Goal: Task Accomplishment & Management: Manage account settings

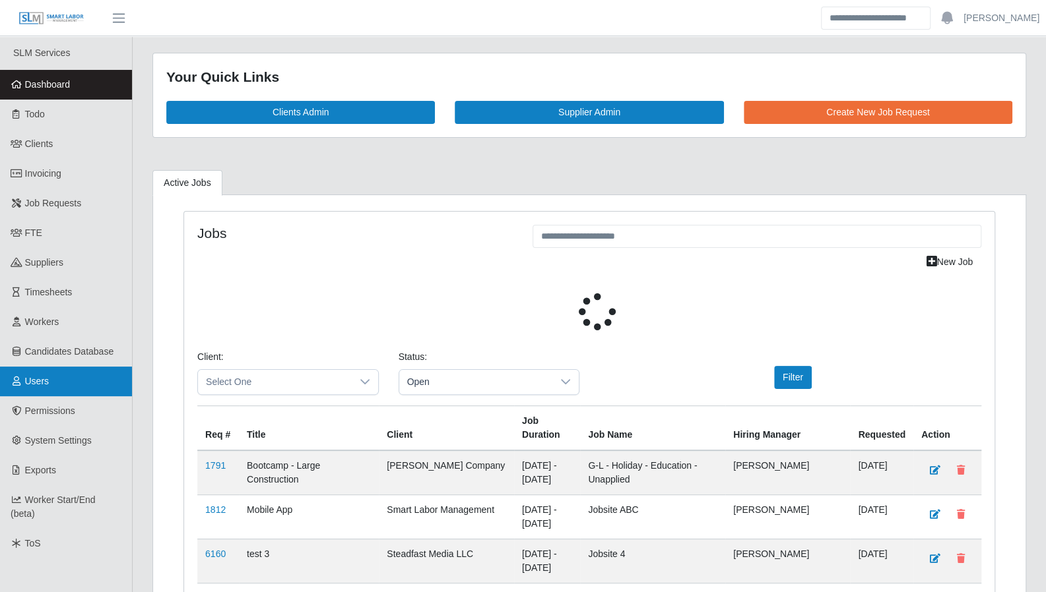
click at [44, 385] on span "Users" at bounding box center [37, 381] width 24 height 11
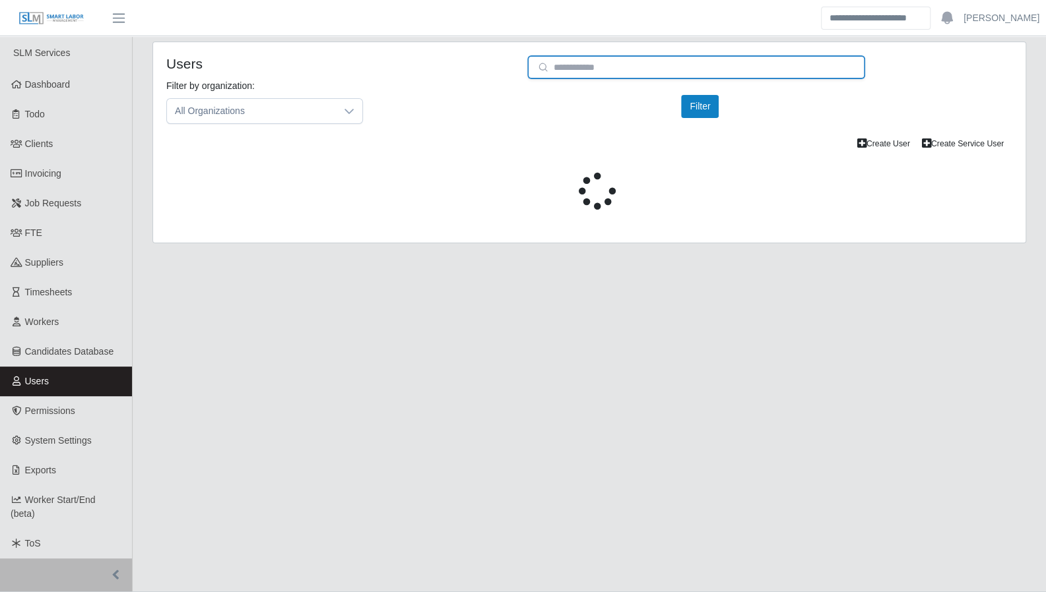
click at [594, 72] on input "email" at bounding box center [696, 67] width 338 height 24
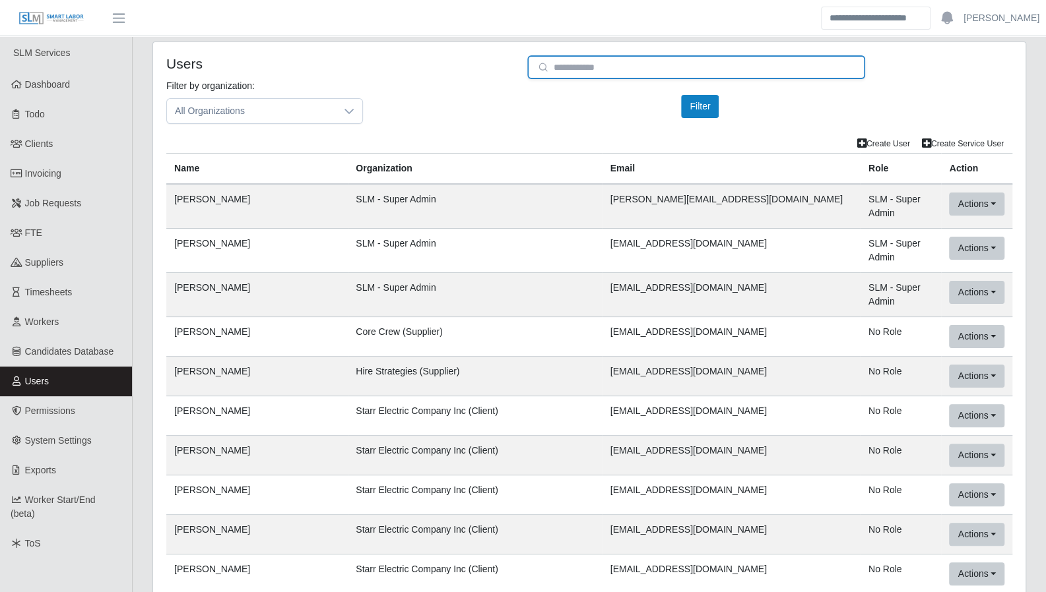
click at [588, 69] on input "email" at bounding box center [696, 67] width 338 height 24
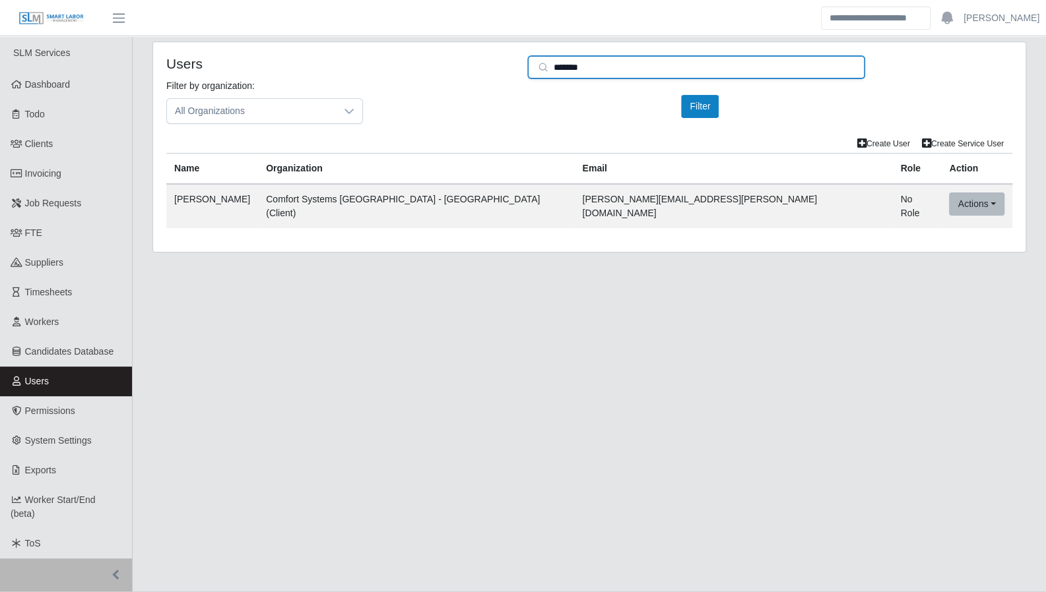
type input "*******"
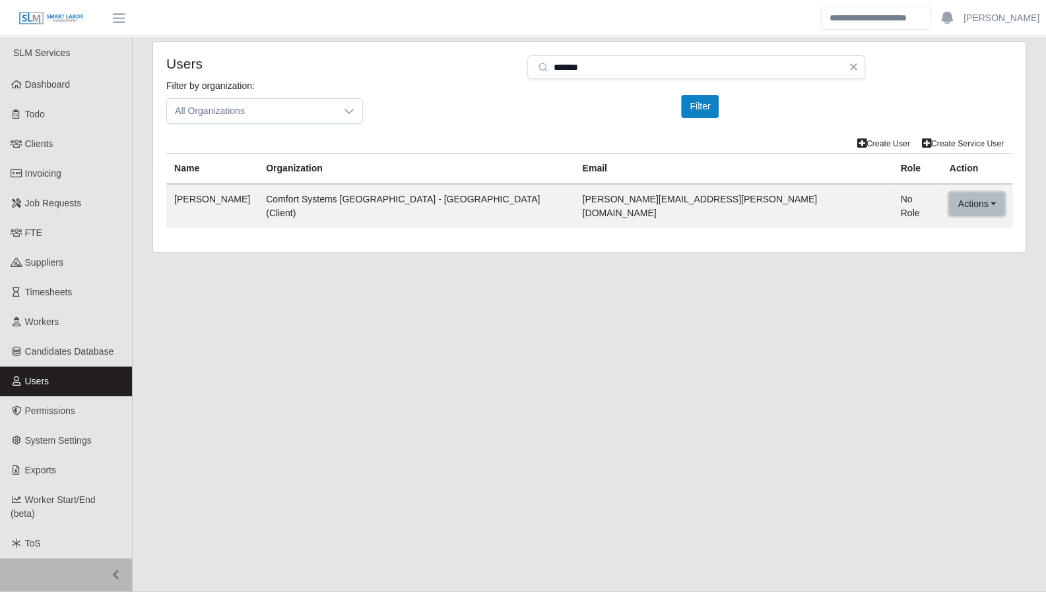
click at [949, 198] on button "Actions" at bounding box center [976, 204] width 55 height 23
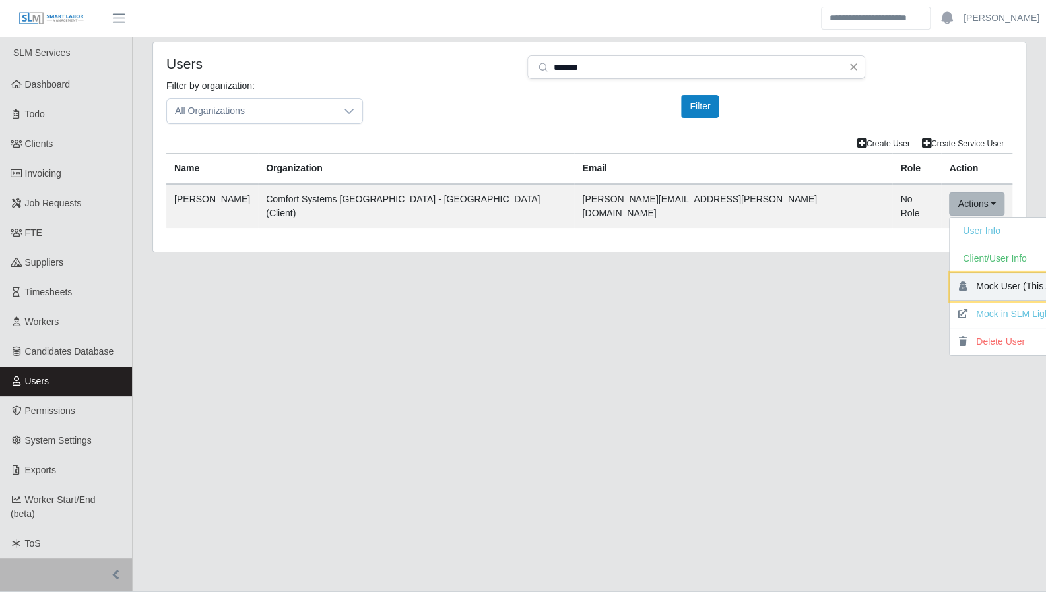
drag, startPoint x: 964, startPoint y: 279, endPoint x: 598, endPoint y: 40, distance: 436.6
click at [964, 279] on button "Mock User (This App)" at bounding box center [1013, 287] width 129 height 28
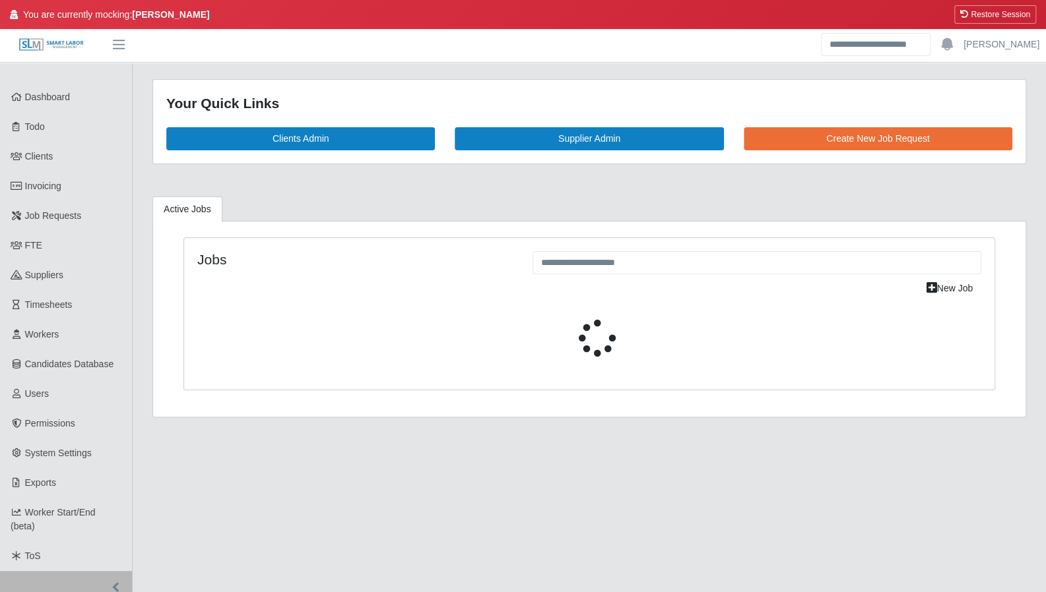
scroll to position [26, 0]
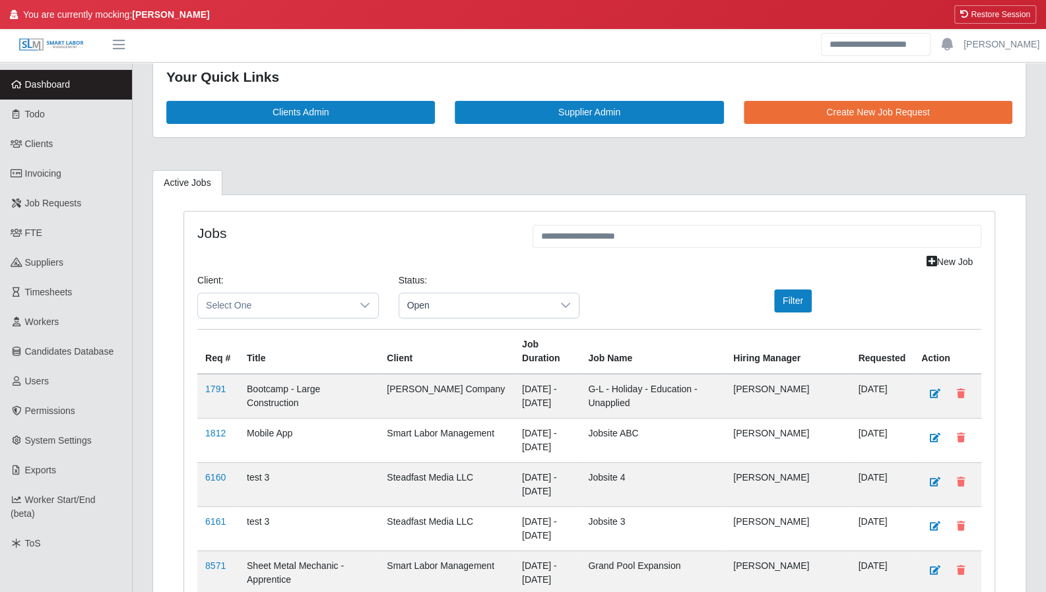
click at [52, 85] on span "Dashboard" at bounding box center [48, 84] width 46 height 11
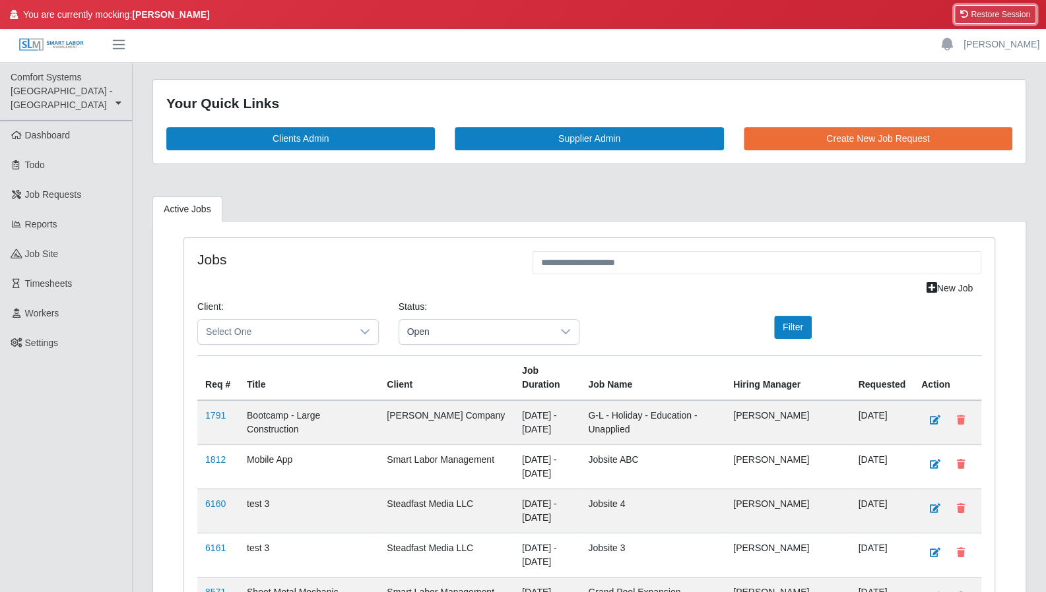
click at [970, 10] on button "Restore Session" at bounding box center [995, 14] width 82 height 18
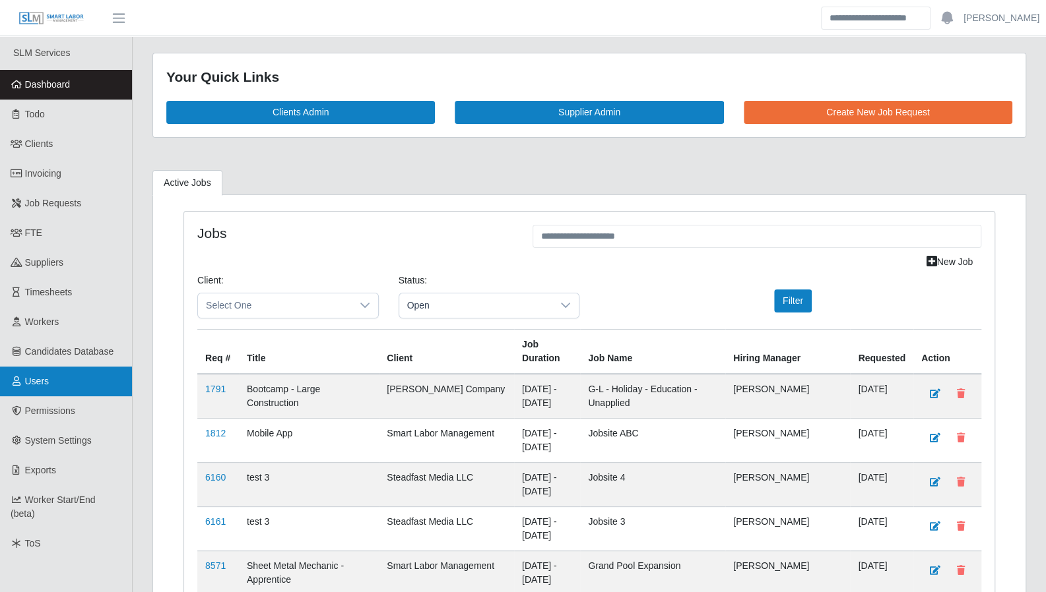
click at [46, 381] on span "Users" at bounding box center [37, 381] width 24 height 11
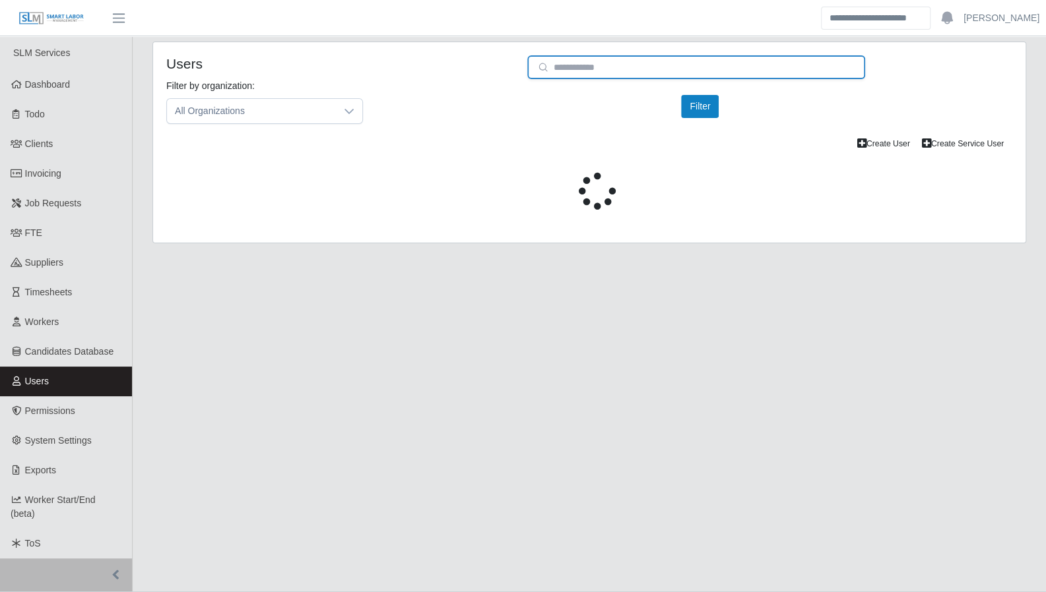
click at [575, 69] on input "email" at bounding box center [696, 67] width 338 height 24
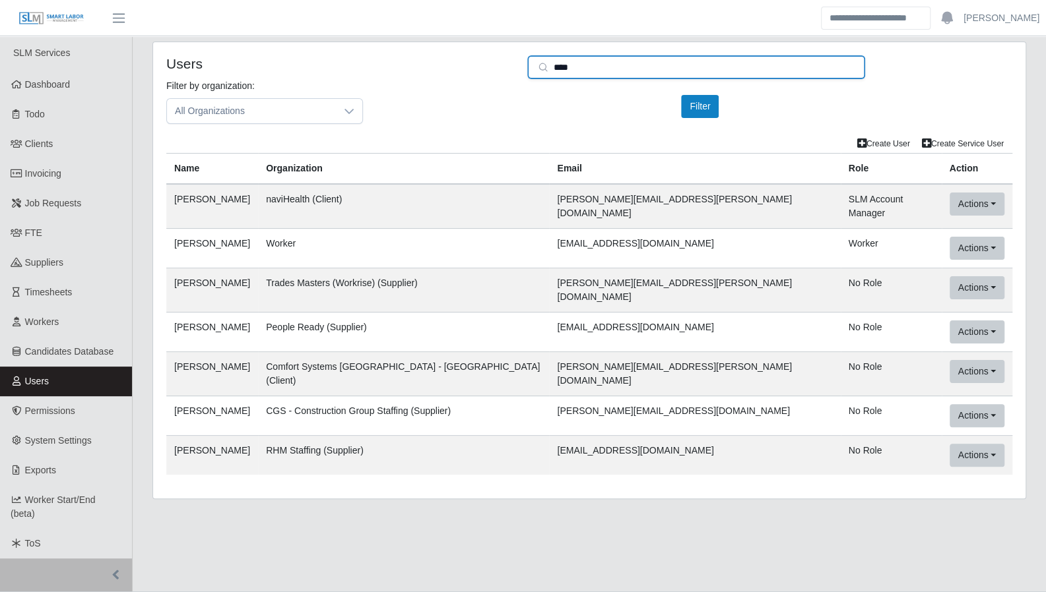
type input "*******"
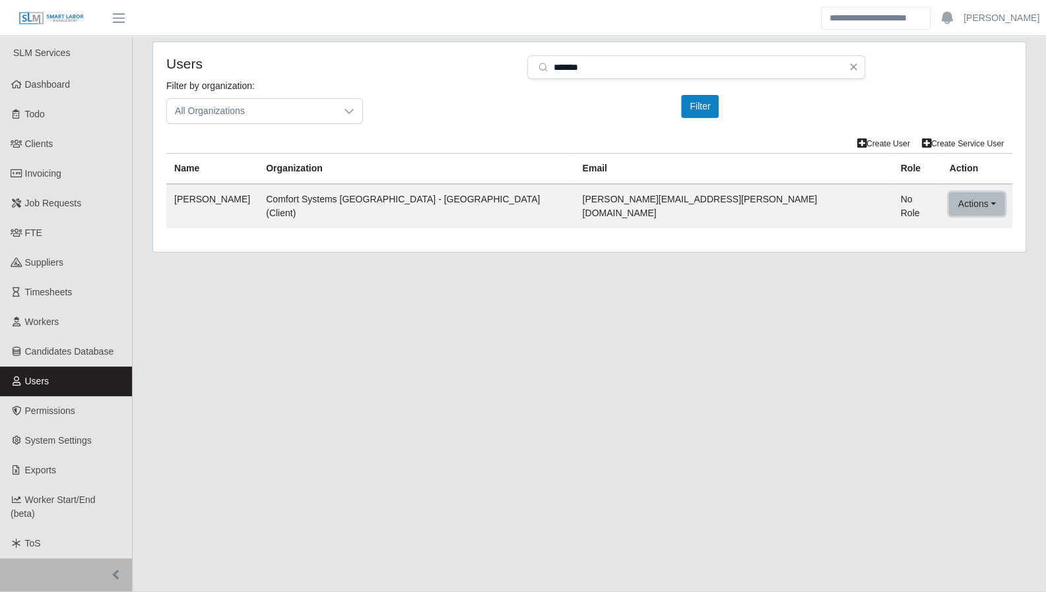
click at [949, 203] on button "Actions" at bounding box center [976, 204] width 55 height 23
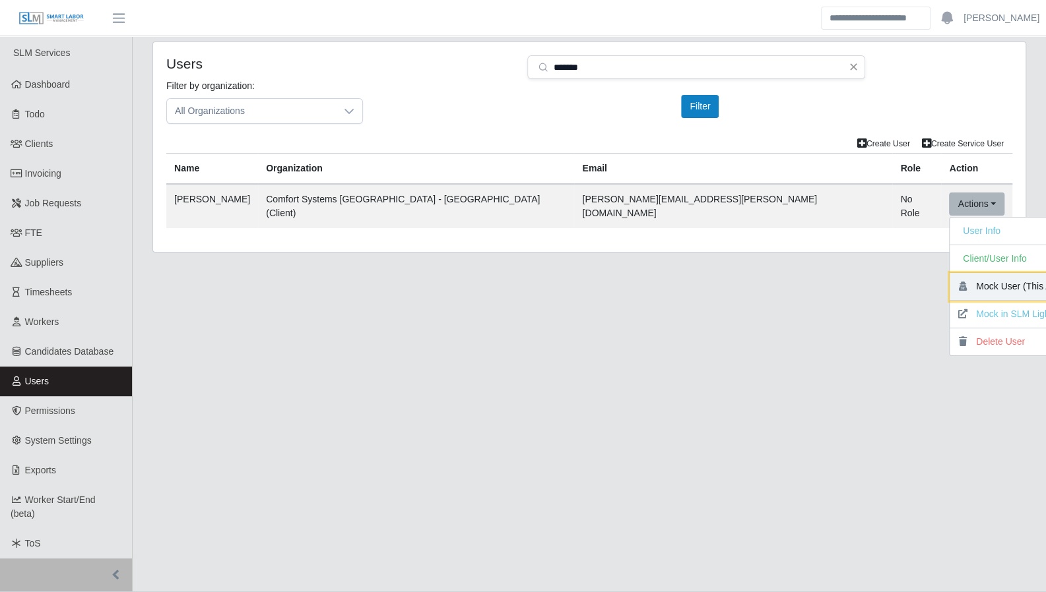
drag, startPoint x: 953, startPoint y: 280, endPoint x: 588, endPoint y: 43, distance: 434.8
click at [953, 280] on button "Mock User (This App)" at bounding box center [1013, 287] width 129 height 28
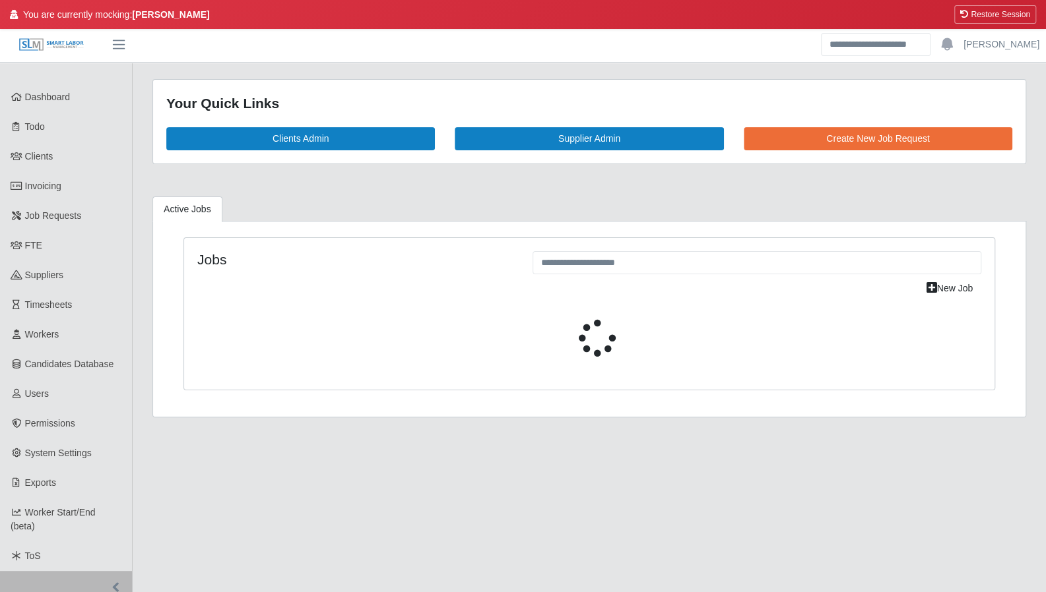
scroll to position [26, 0]
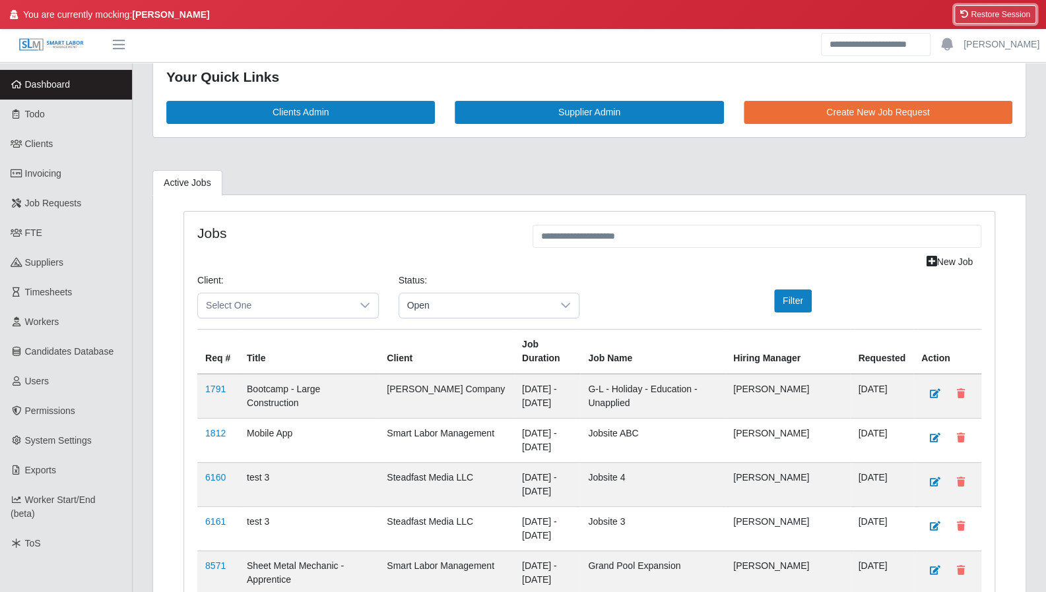
click at [997, 15] on button "Restore Session" at bounding box center [995, 14] width 82 height 18
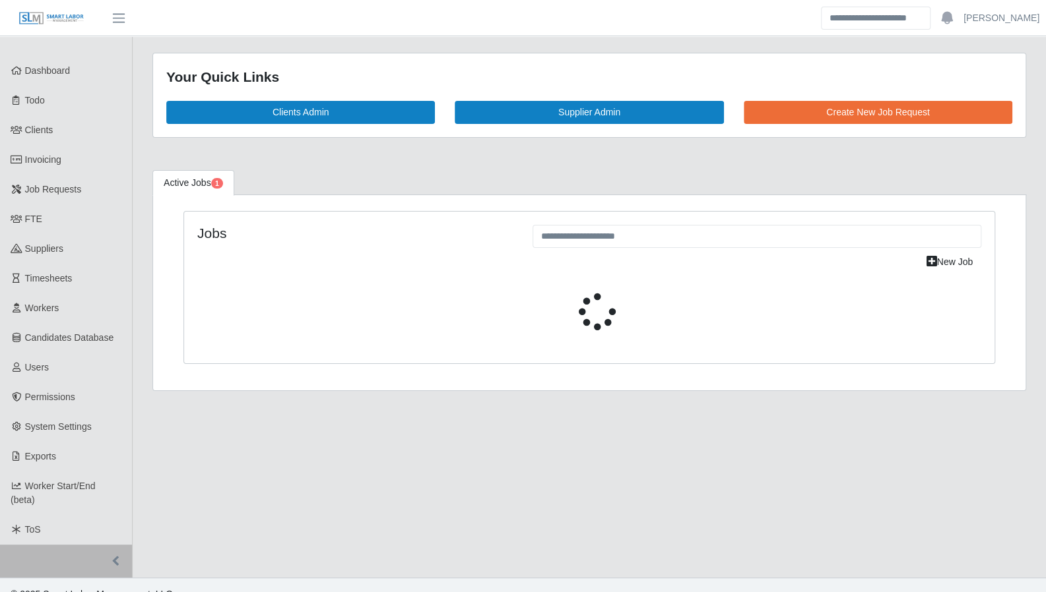
scroll to position [26, 0]
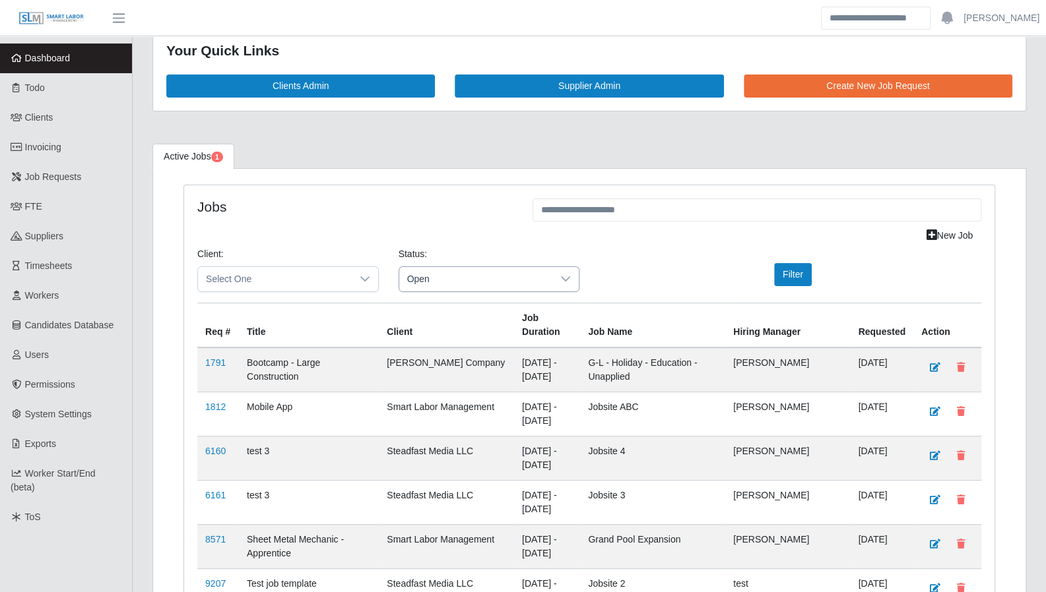
click at [435, 267] on span "Open" at bounding box center [476, 279] width 154 height 24
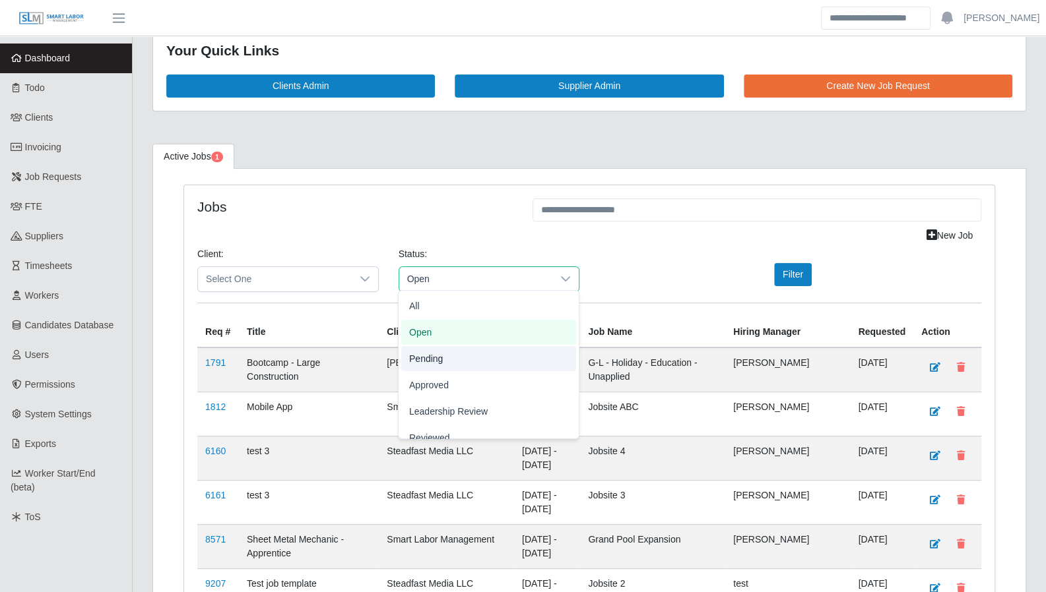
click at [436, 357] on span "Pending" at bounding box center [426, 359] width 34 height 14
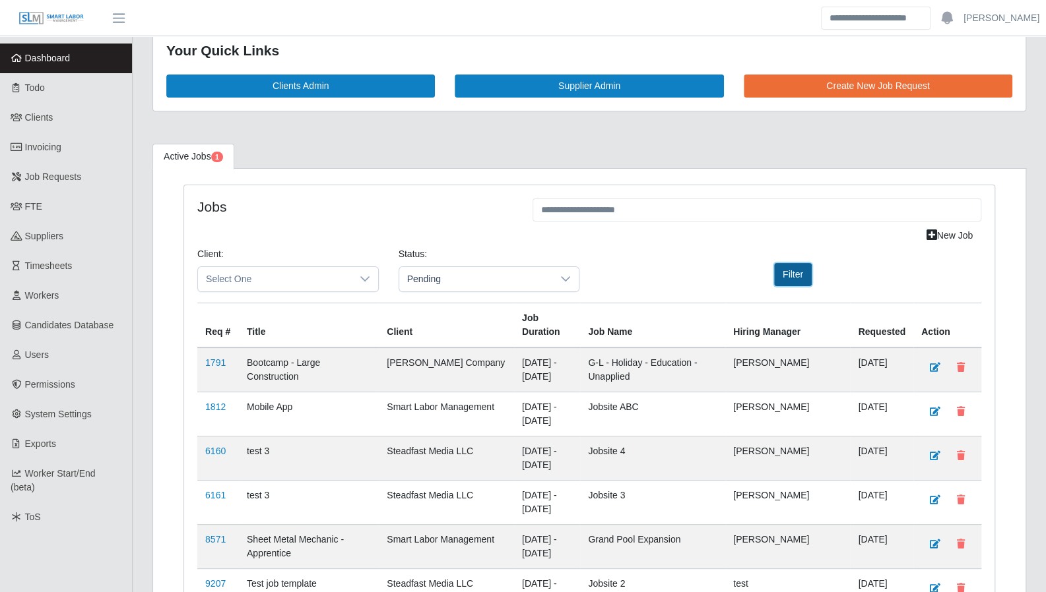
click at [787, 272] on button "Filter" at bounding box center [793, 274] width 38 height 23
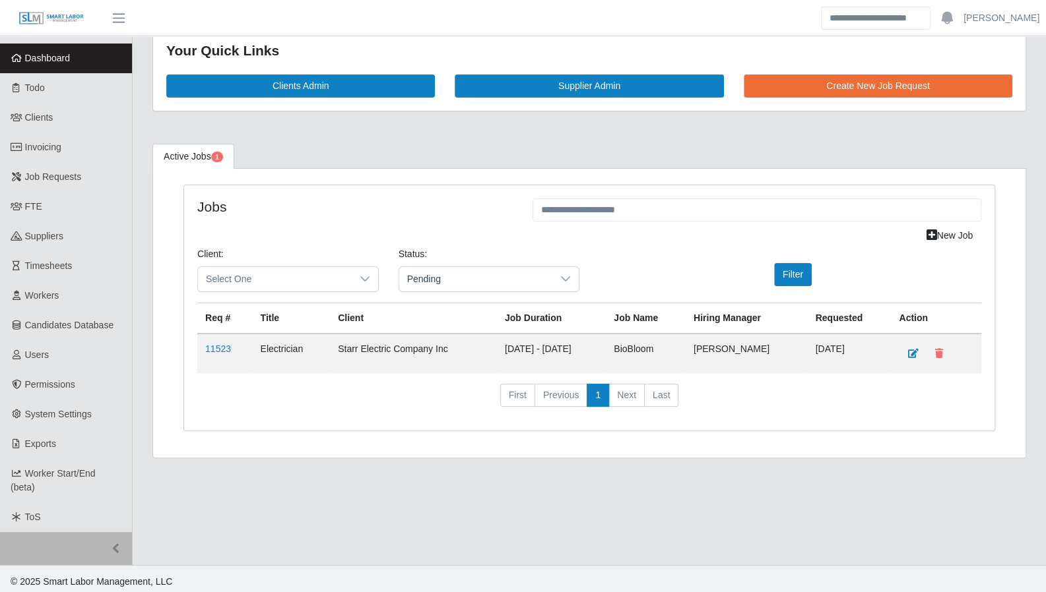
click at [217, 338] on td "11523" at bounding box center [224, 354] width 55 height 40
click at [214, 346] on link "11523" at bounding box center [218, 349] width 26 height 11
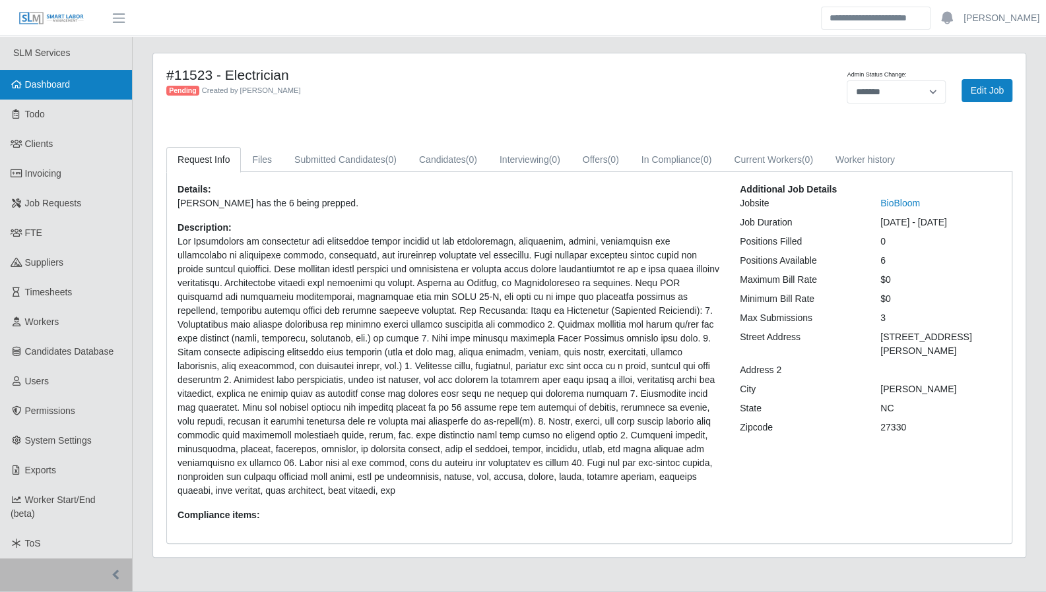
click at [80, 96] on link "Dashboard" at bounding box center [66, 85] width 132 height 30
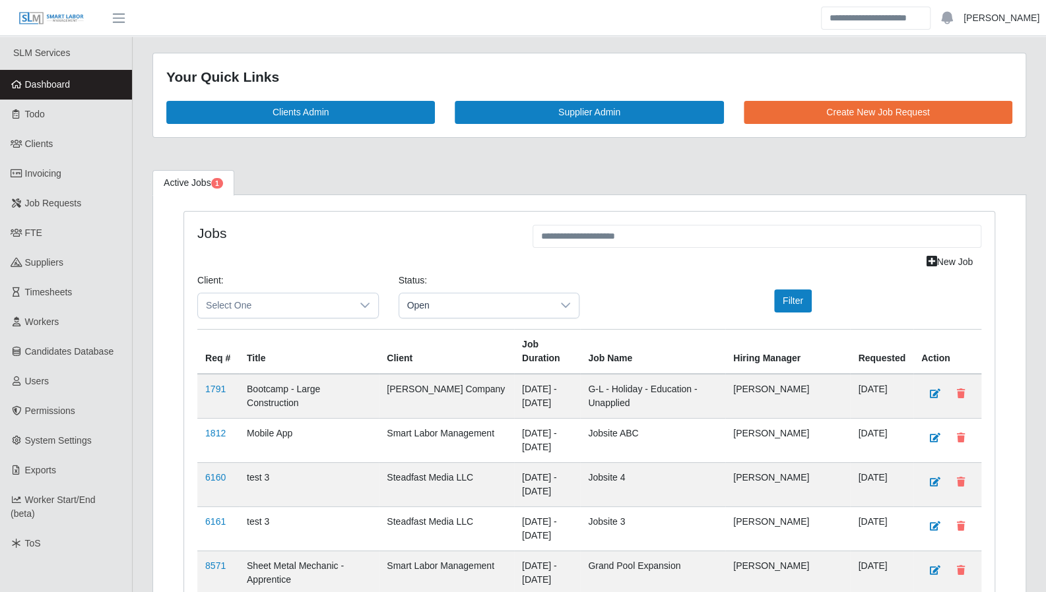
click at [1009, 17] on link "[PERSON_NAME]" at bounding box center [1001, 18] width 76 height 14
click at [971, 86] on link "Logout" at bounding box center [985, 92] width 119 height 28
click at [77, 377] on link "Users" at bounding box center [66, 382] width 132 height 30
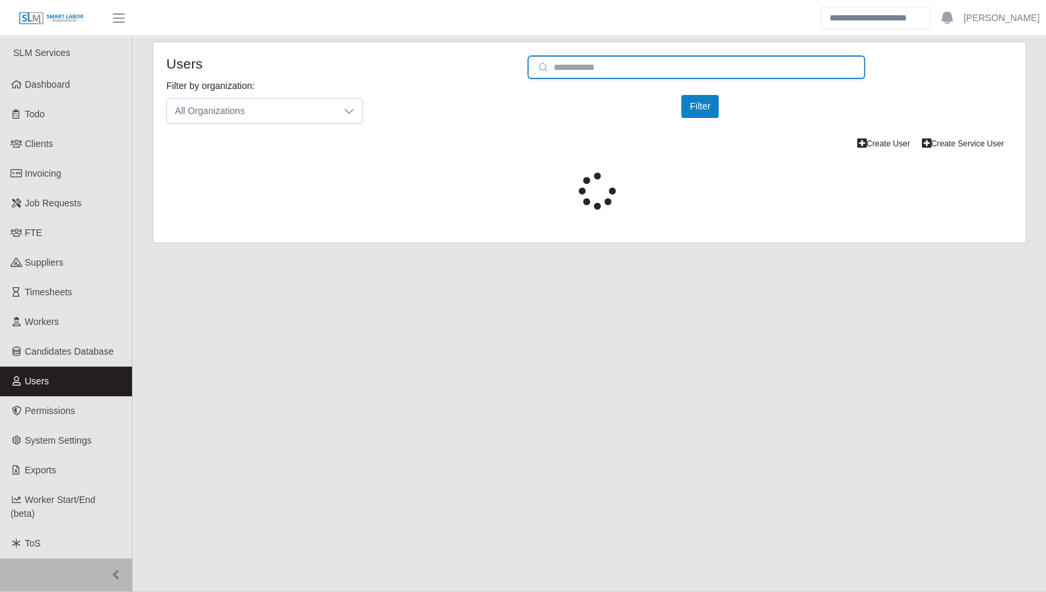
click at [610, 71] on input "email" at bounding box center [696, 67] width 338 height 24
click at [598, 69] on input "email" at bounding box center [696, 67] width 338 height 24
click at [587, 69] on input "email" at bounding box center [696, 67] width 338 height 24
click at [573, 65] on input "email" at bounding box center [696, 67] width 338 height 24
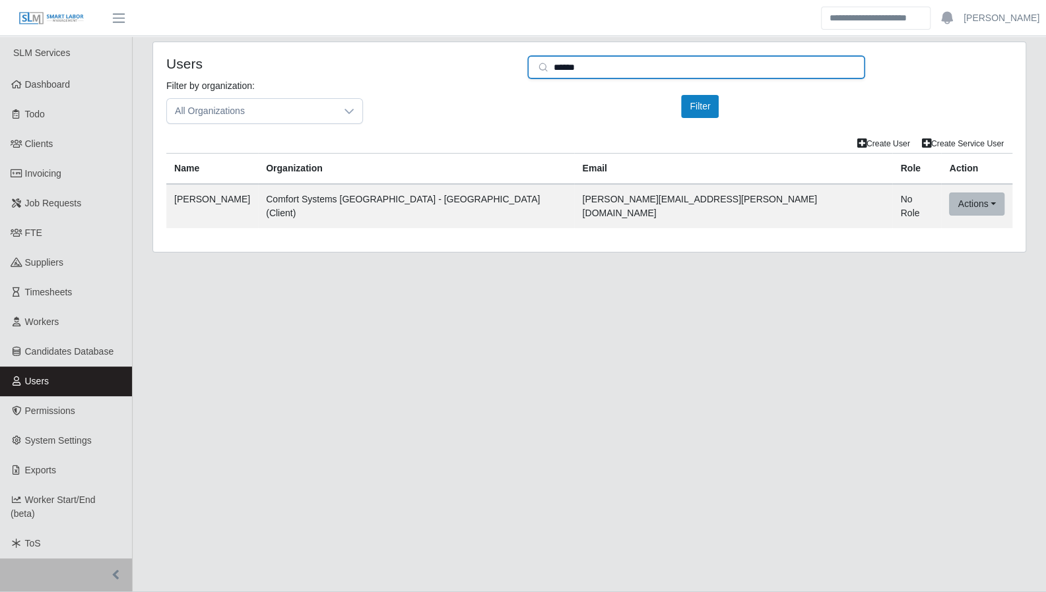
type input "******"
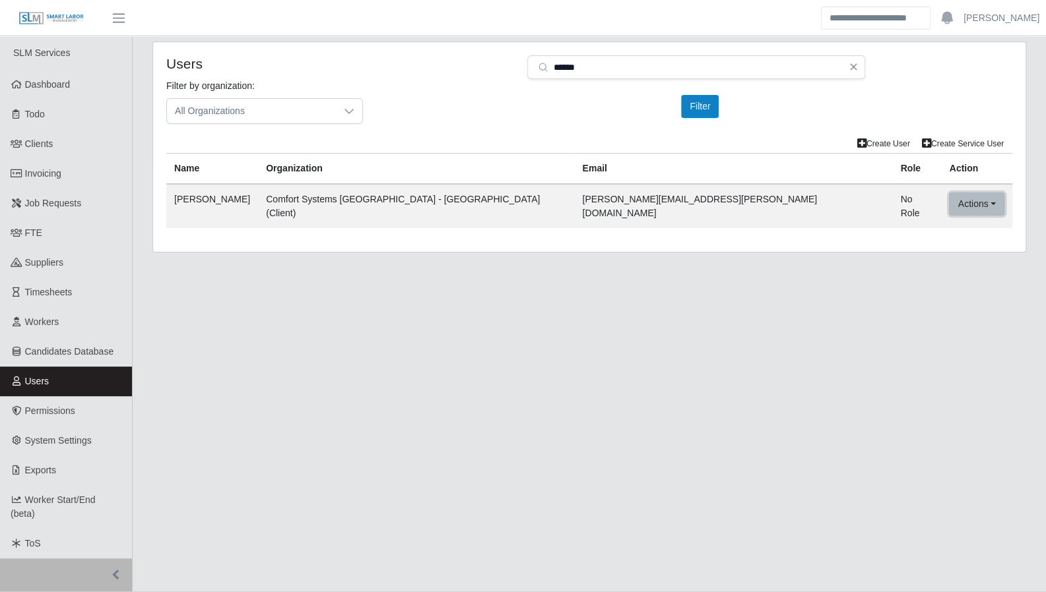
click at [949, 211] on button "Actions" at bounding box center [976, 204] width 55 height 23
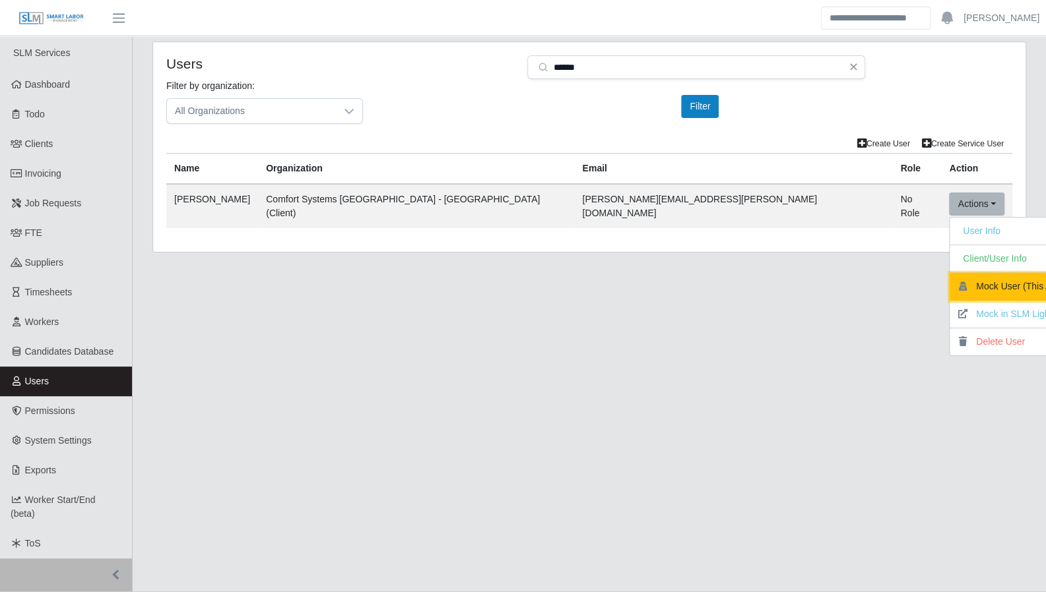
click at [957, 282] on button "Mock User (This App)" at bounding box center [1013, 287] width 129 height 28
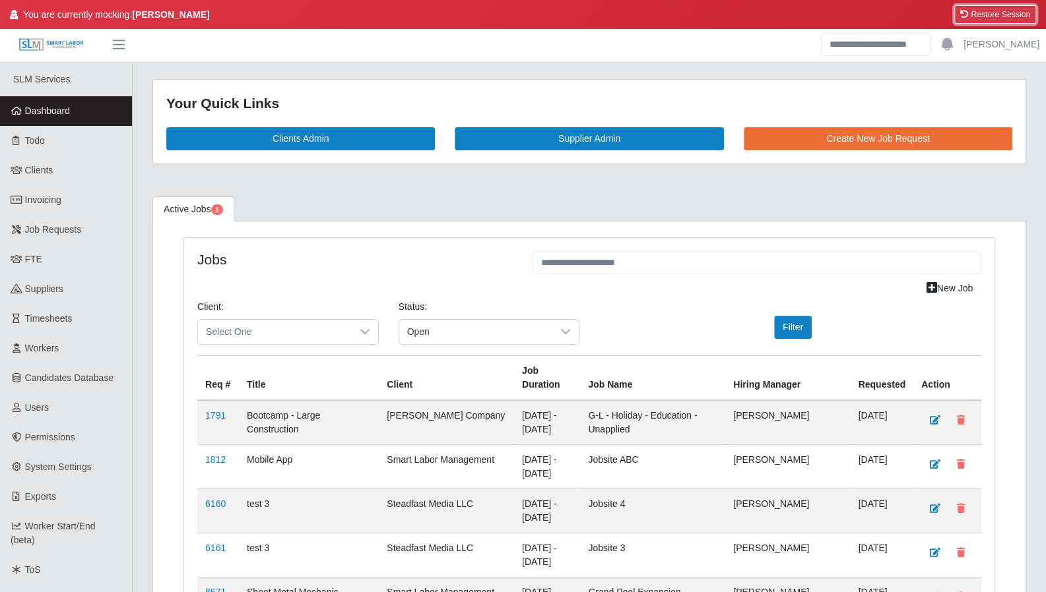
click at [1009, 14] on button "Restore Session" at bounding box center [995, 14] width 82 height 18
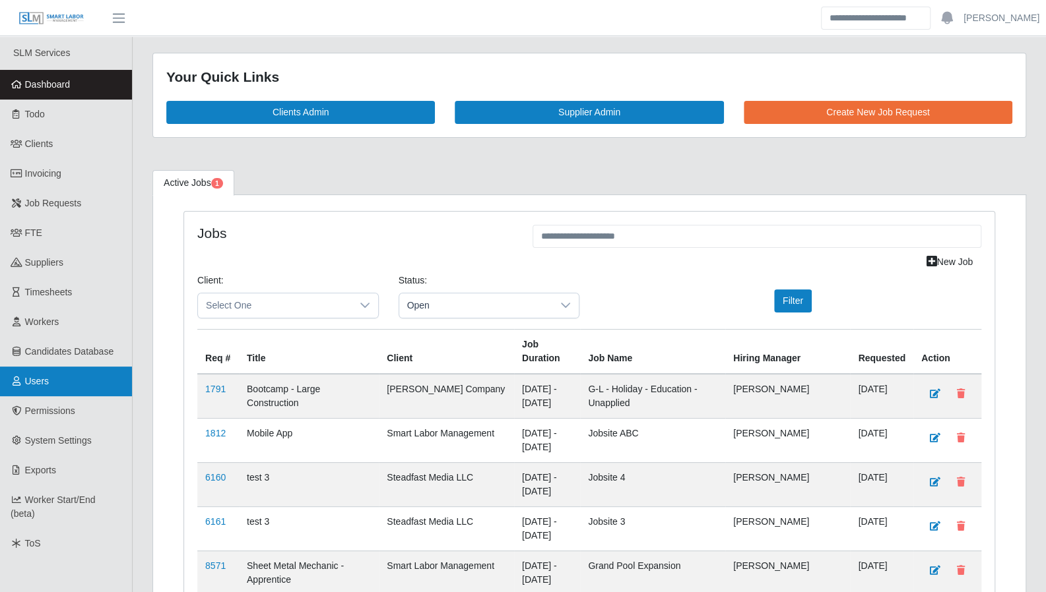
click at [50, 390] on link "Users" at bounding box center [66, 382] width 132 height 30
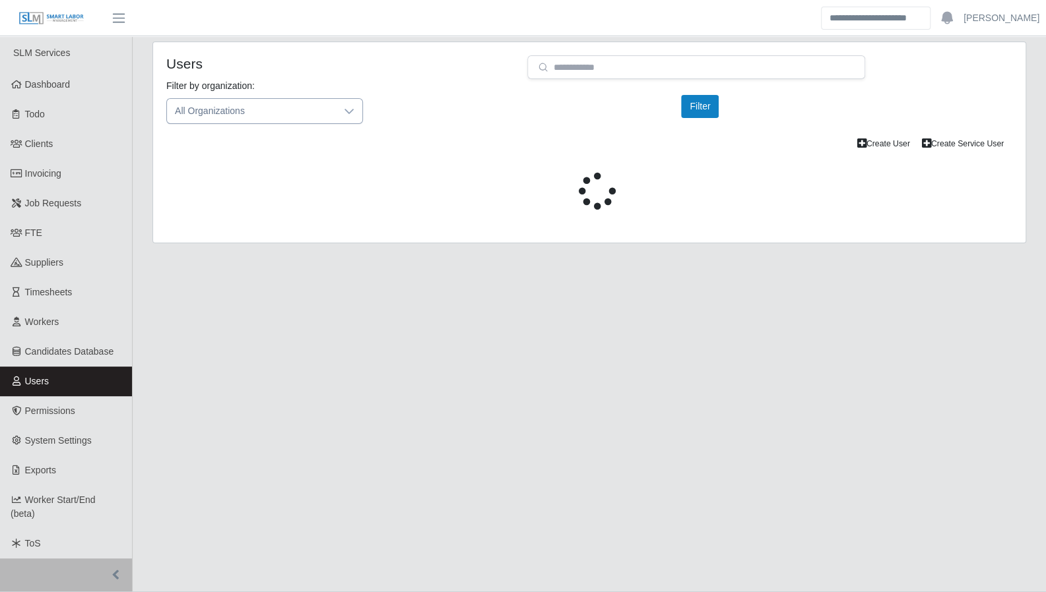
click at [348, 109] on icon at bounding box center [349, 111] width 11 height 11
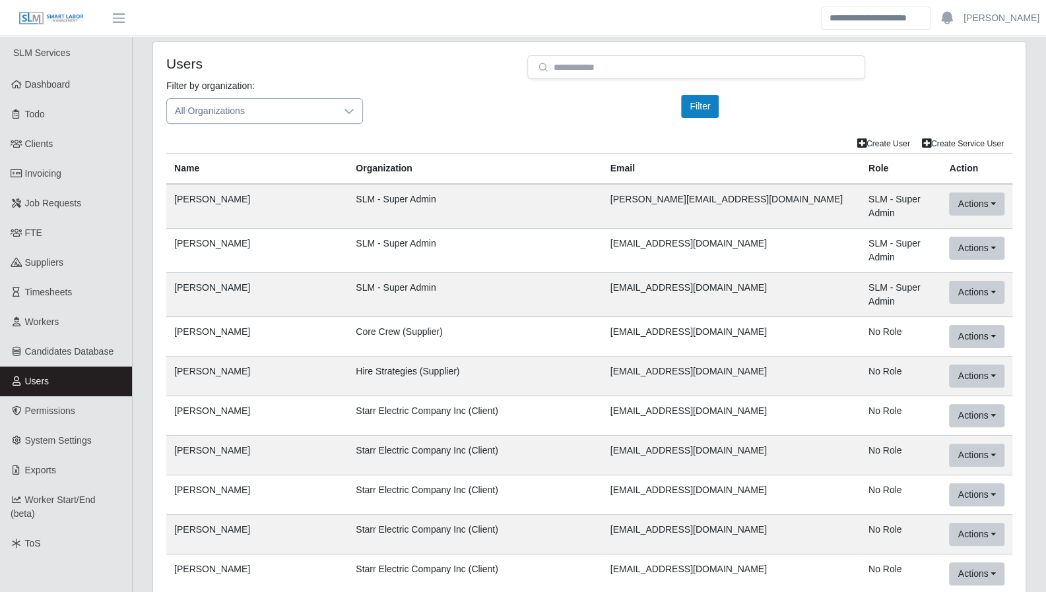
click at [348, 109] on icon at bounding box center [349, 111] width 11 height 11
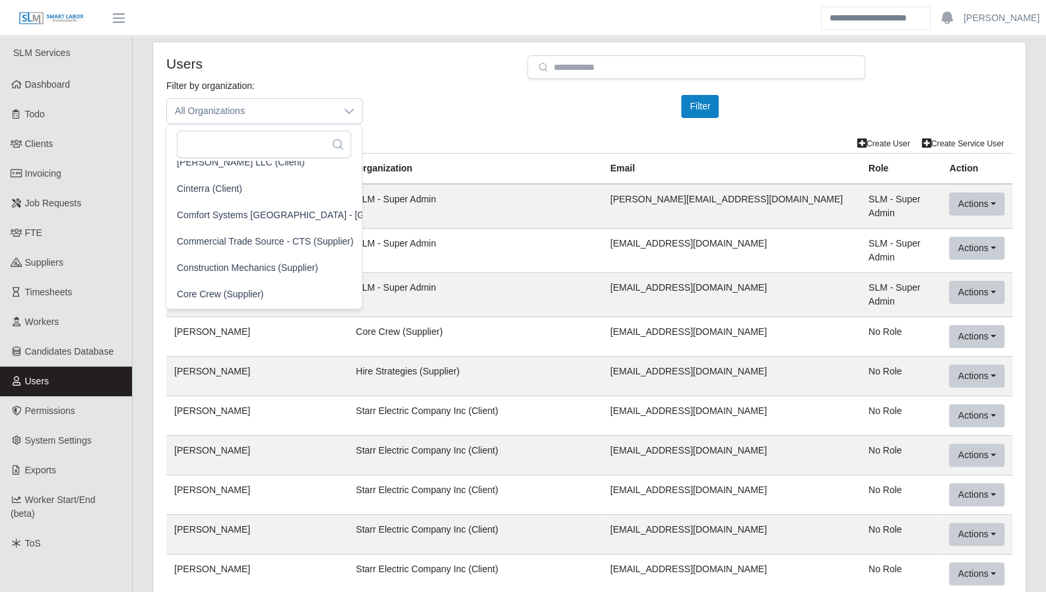
scroll to position [1021, 0]
click at [294, 216] on span "Comfort Systems [GEOGRAPHIC_DATA] - [GEOGRAPHIC_DATA] (Client)" at bounding box center [330, 214] width 306 height 14
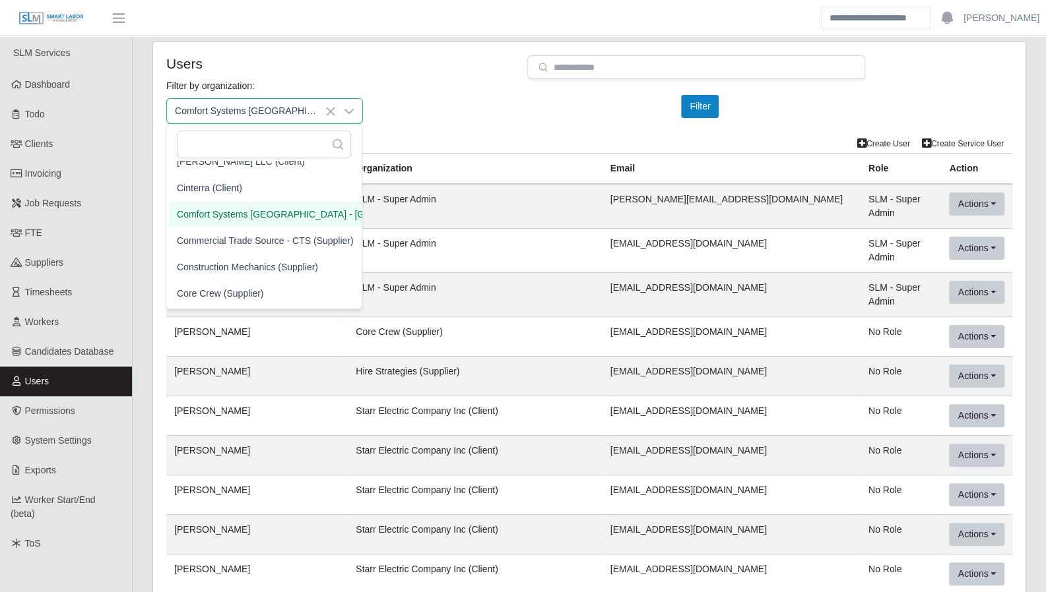
scroll to position [1021, 3]
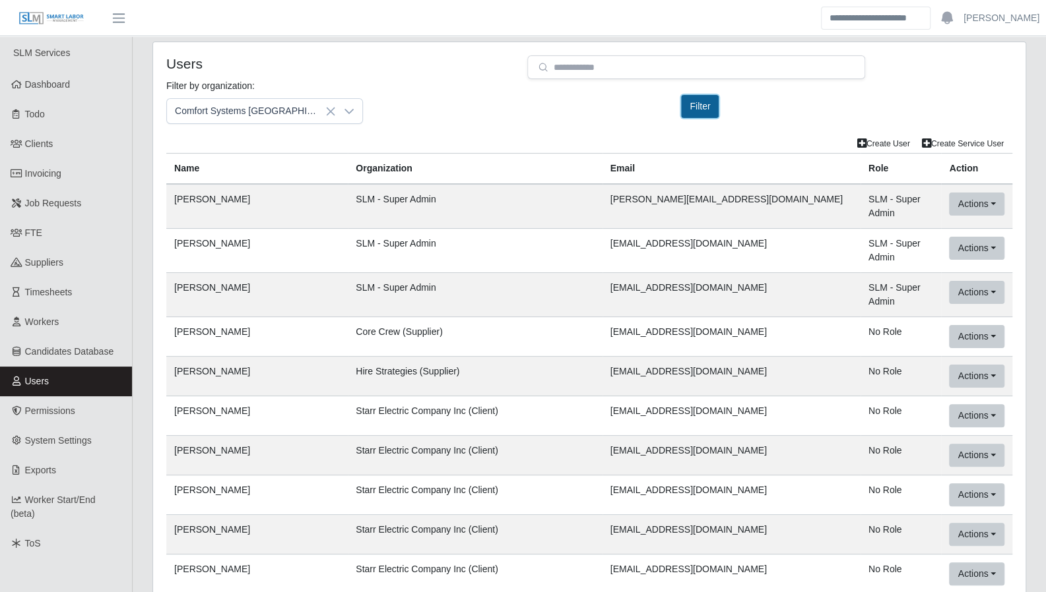
click at [703, 113] on button "Filter" at bounding box center [700, 106] width 38 height 23
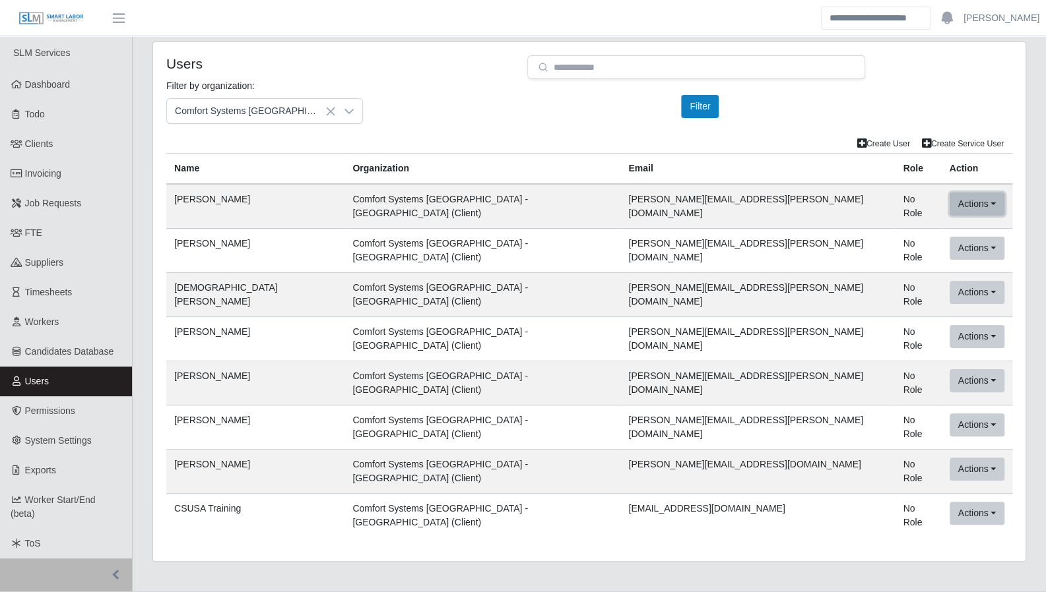
click at [949, 204] on button "Actions" at bounding box center [976, 204] width 55 height 23
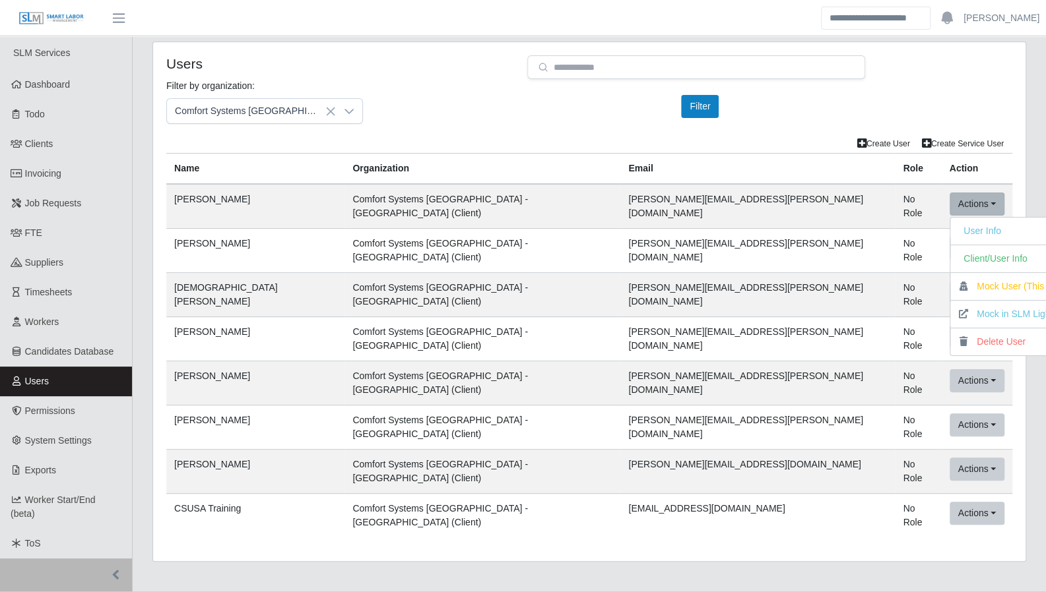
click at [766, 155] on th "Email" at bounding box center [757, 169] width 274 height 31
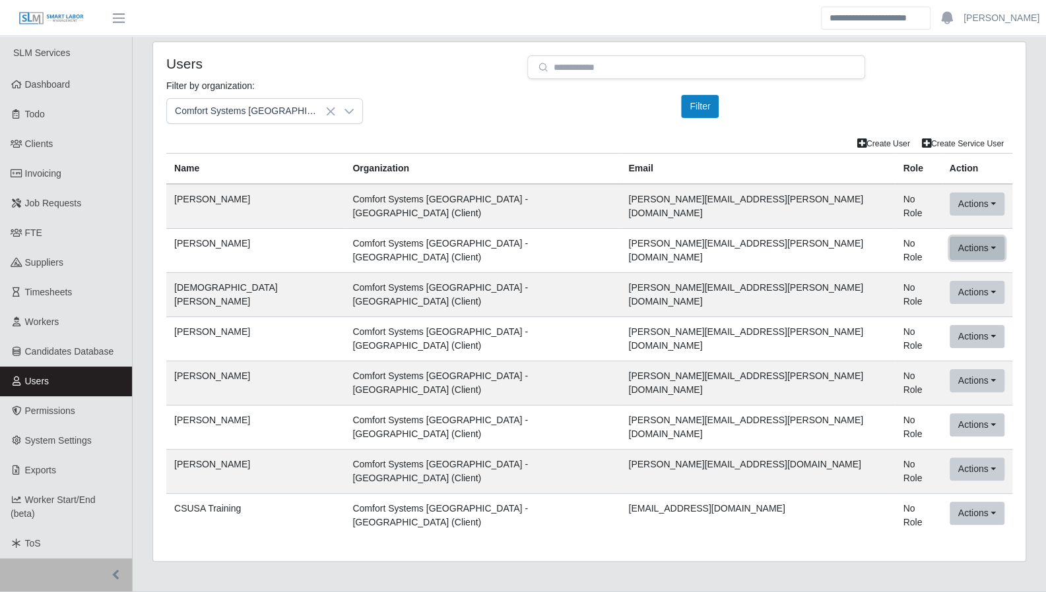
click at [949, 248] on button "Actions" at bounding box center [976, 248] width 55 height 23
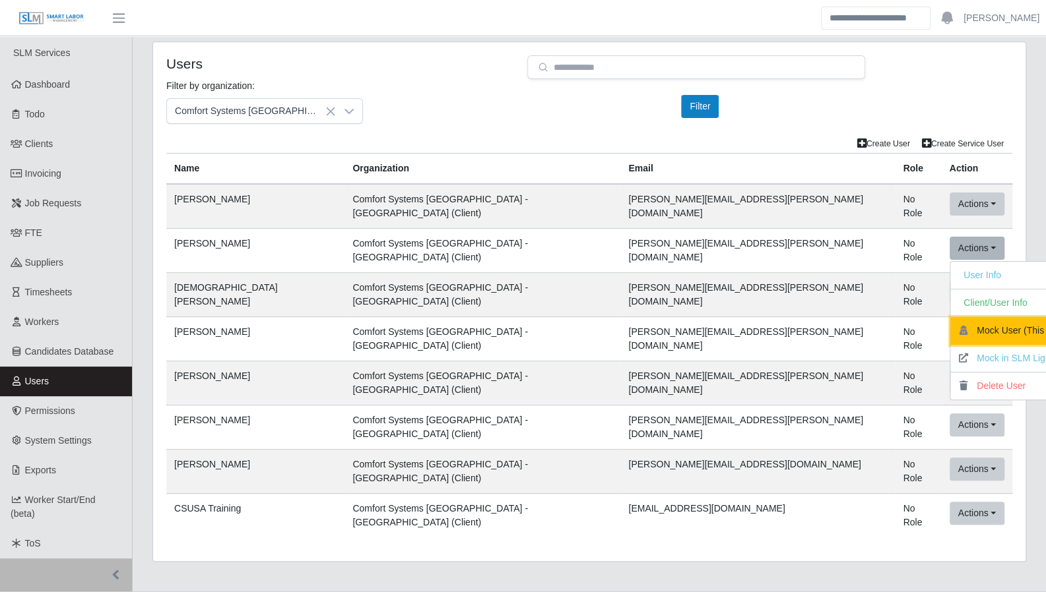
click at [950, 321] on button "Mock User (This App)" at bounding box center [1014, 331] width 129 height 28
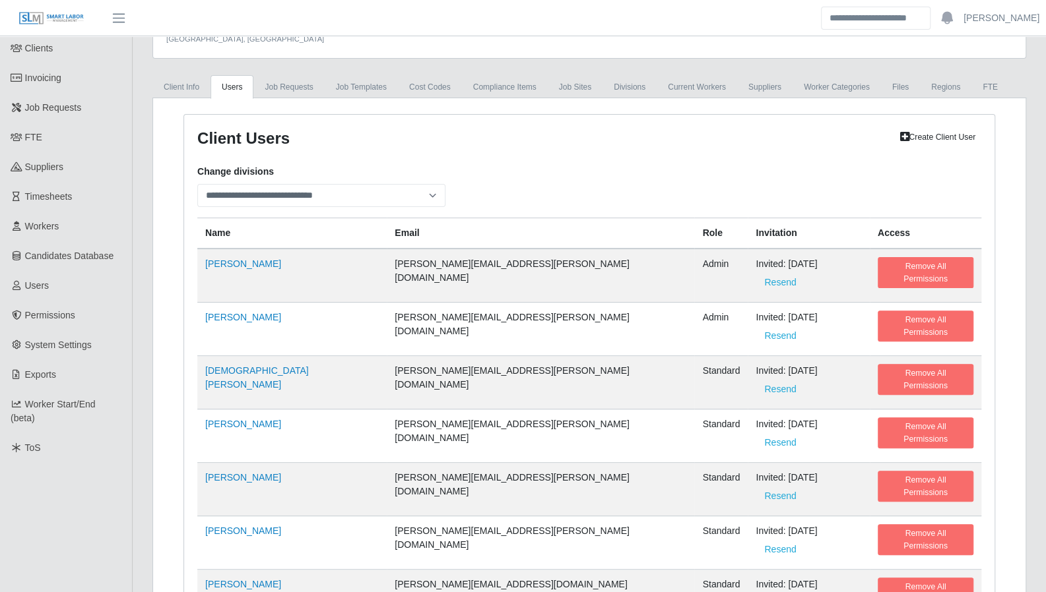
scroll to position [125, 0]
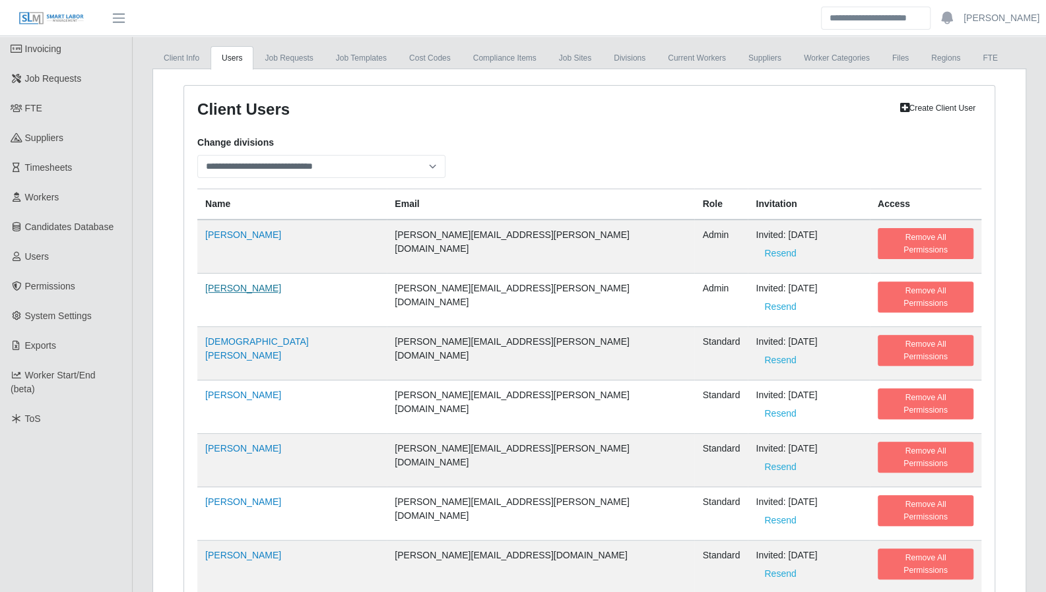
click at [238, 283] on link "[PERSON_NAME]" at bounding box center [243, 288] width 76 height 11
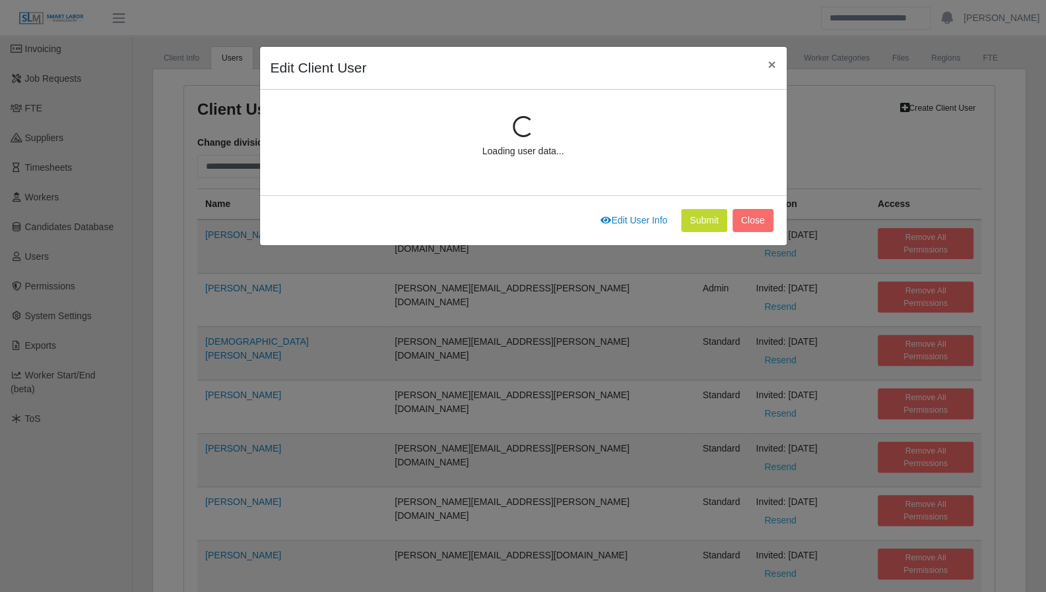
select select "*****"
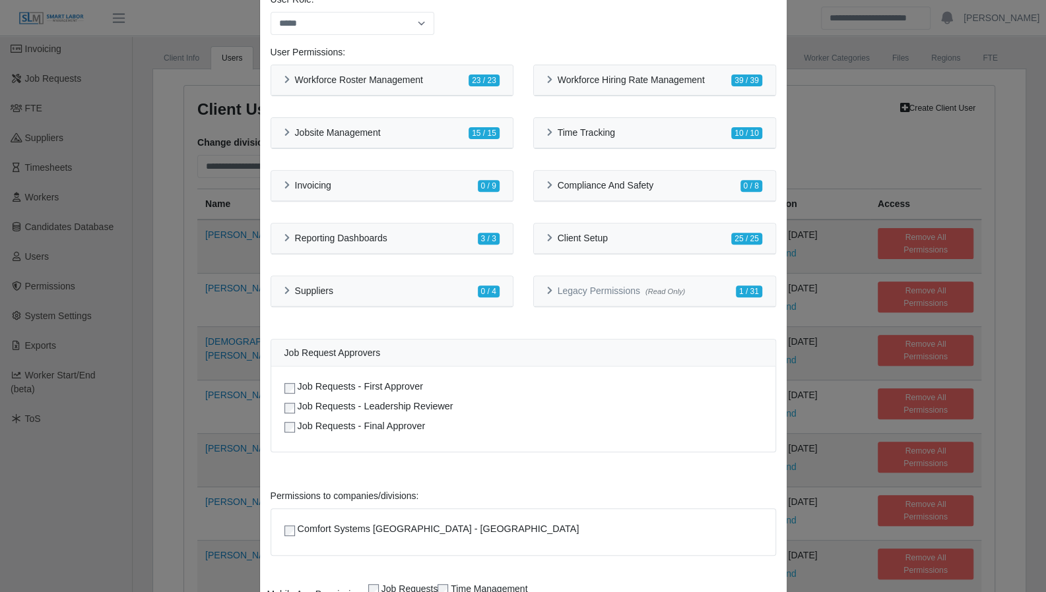
scroll to position [224, 0]
click at [276, 282] on div "Suppliers 0 / 4" at bounding box center [391, 291] width 241 height 30
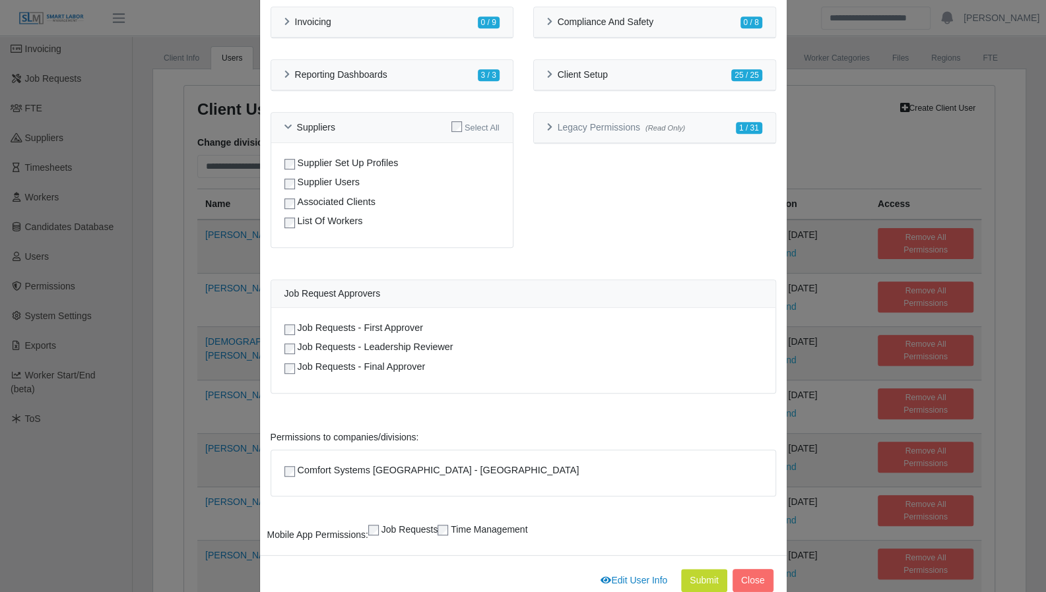
scroll to position [413, 0]
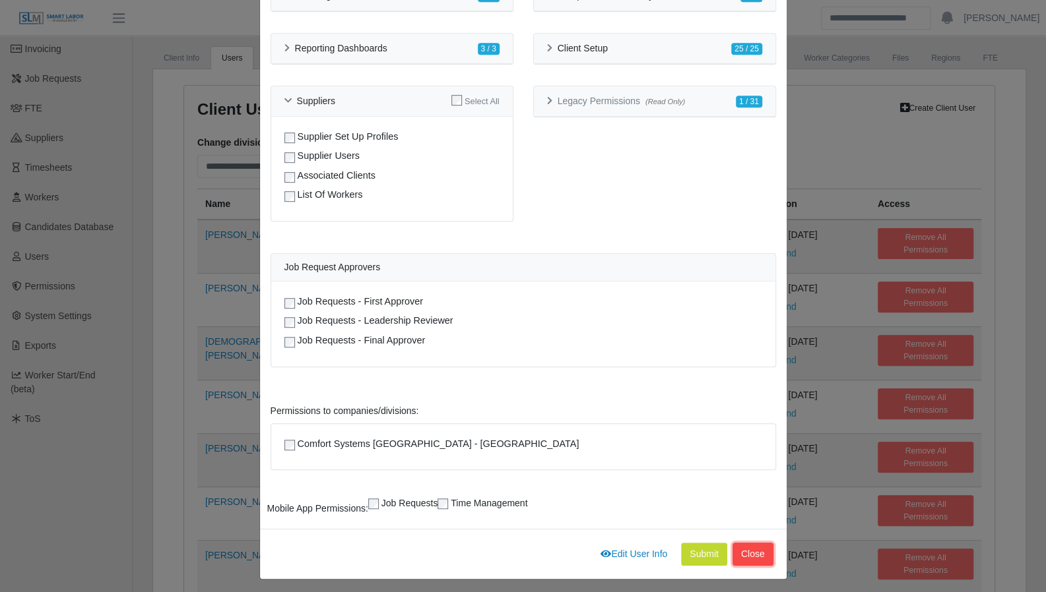
click at [741, 546] on button "Close" at bounding box center [752, 554] width 41 height 23
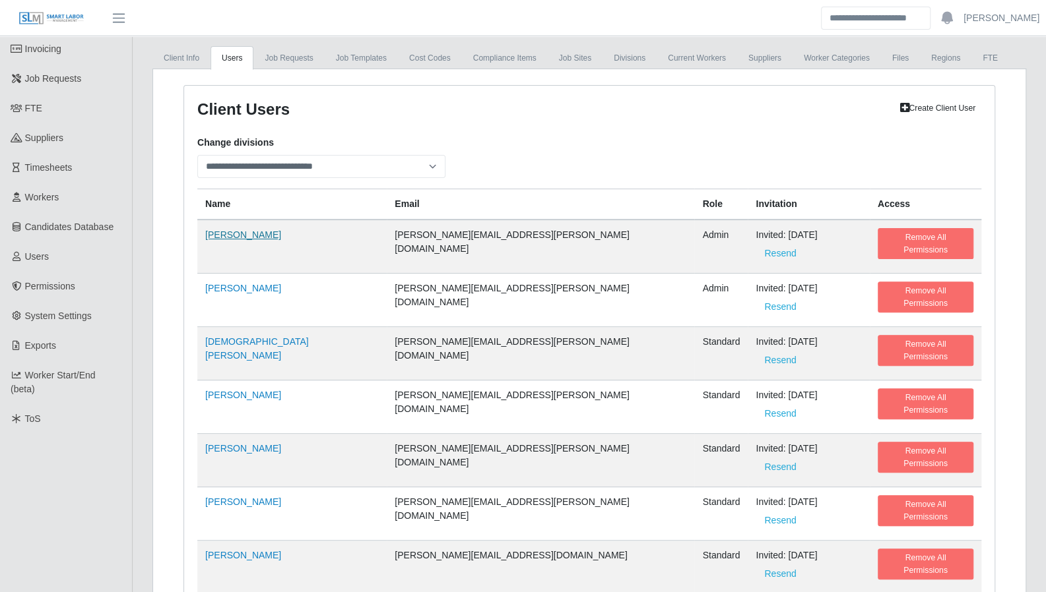
click at [243, 230] on link "[PERSON_NAME]" at bounding box center [243, 235] width 76 height 11
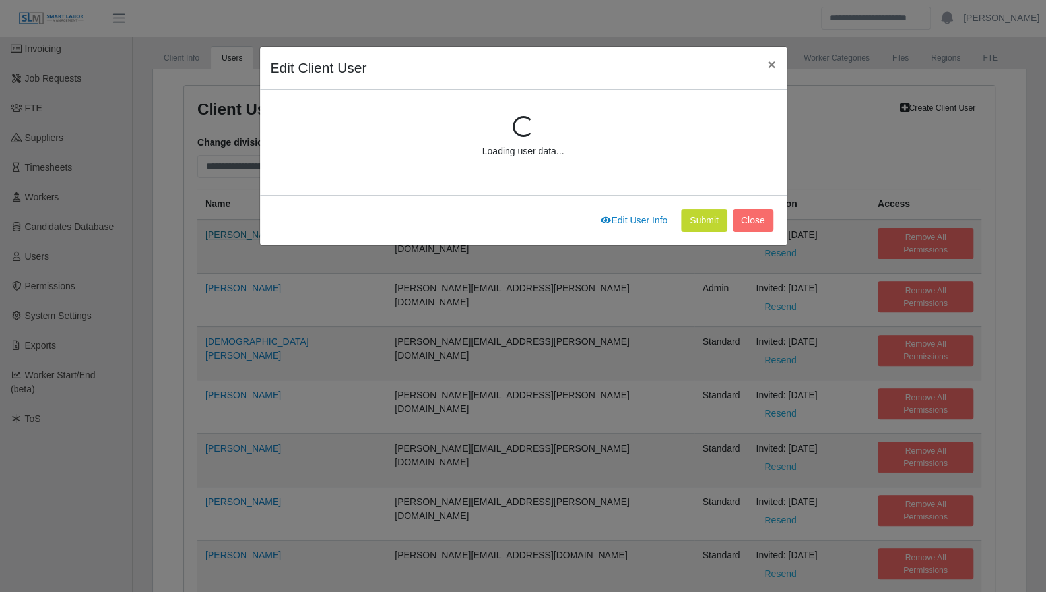
select select "*****"
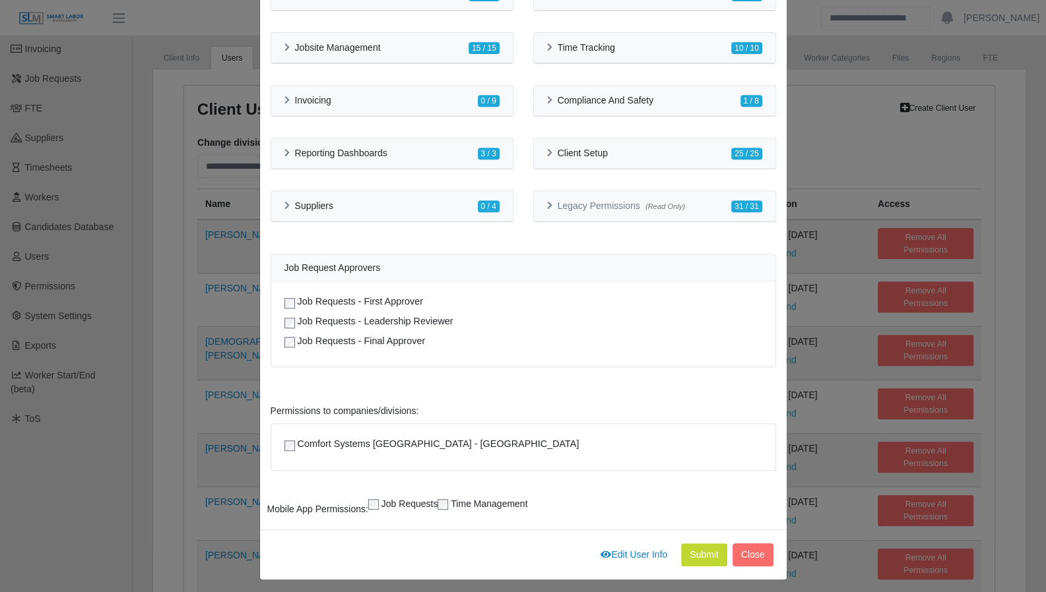
scroll to position [309, 0]
click at [743, 550] on button "Close" at bounding box center [752, 554] width 41 height 23
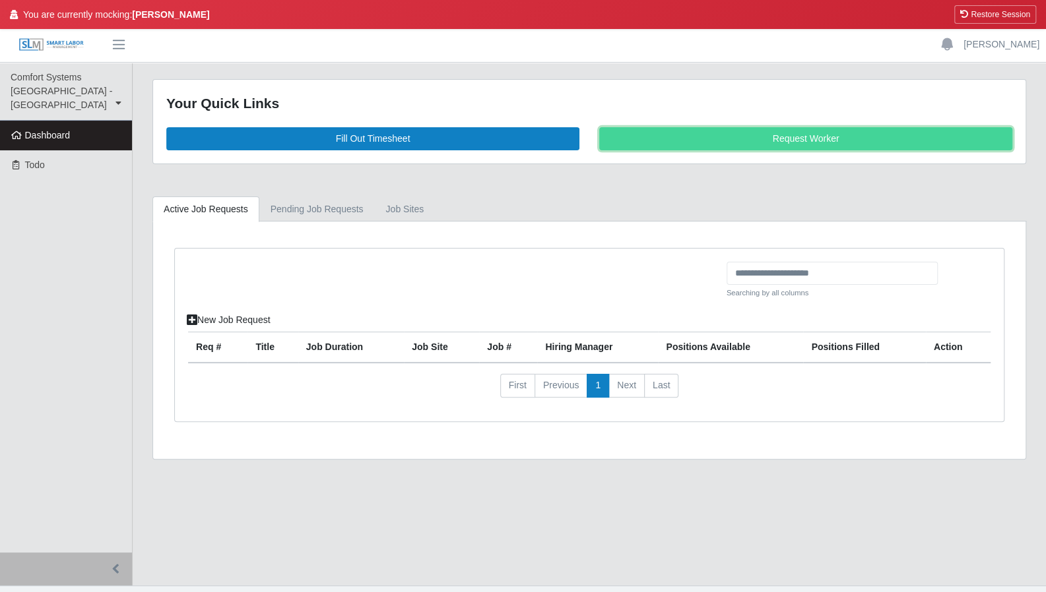
click at [725, 142] on link "Request Worker" at bounding box center [805, 138] width 413 height 23
click at [1017, 12] on button "Restore Session" at bounding box center [995, 14] width 82 height 18
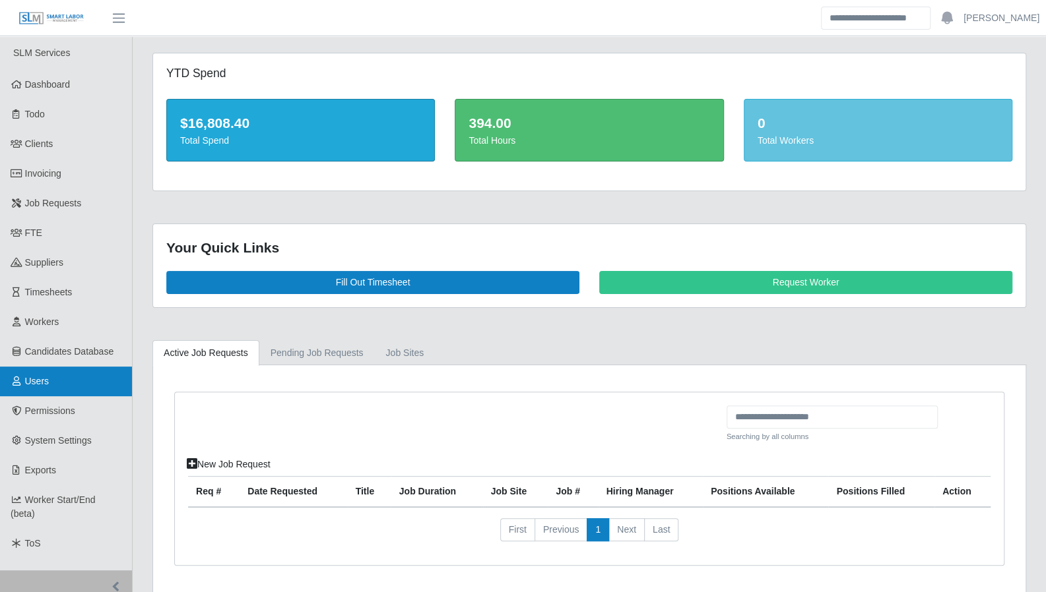
click at [41, 388] on link "Users" at bounding box center [66, 382] width 132 height 30
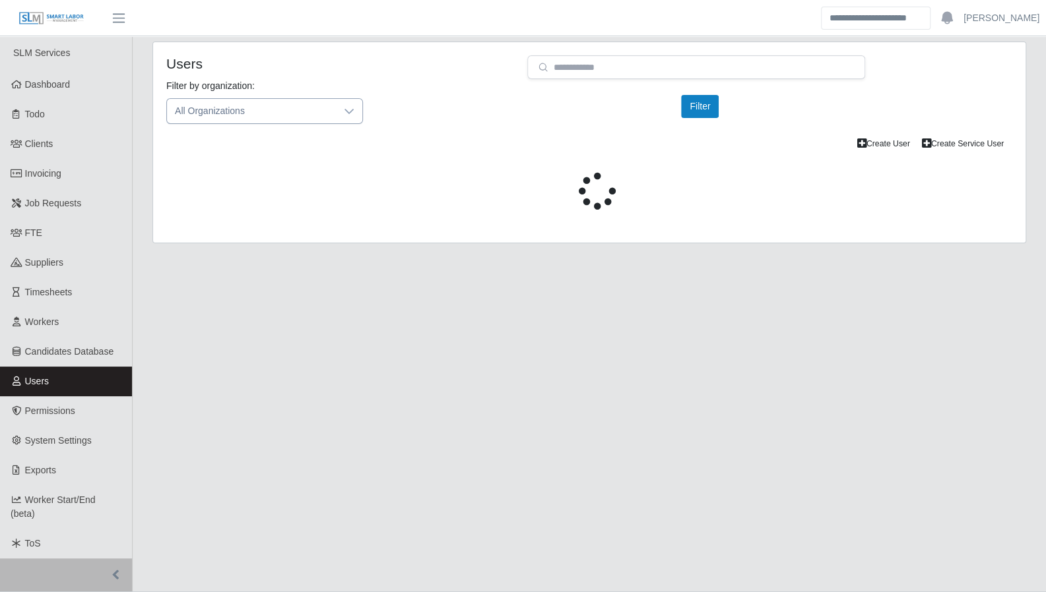
click at [350, 113] on icon at bounding box center [349, 111] width 11 height 11
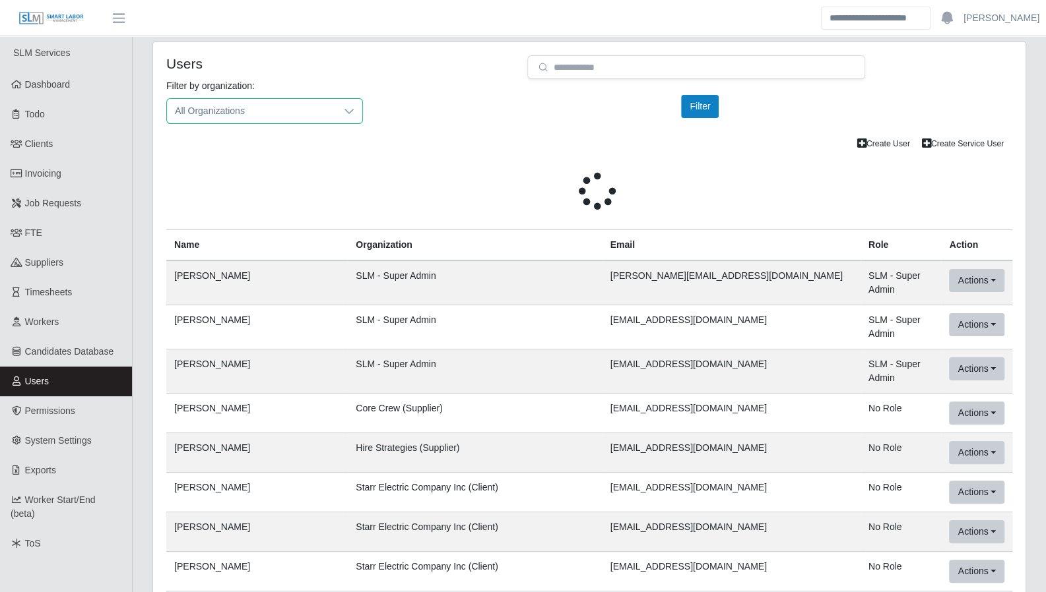
click at [348, 110] on icon at bounding box center [349, 111] width 11 height 11
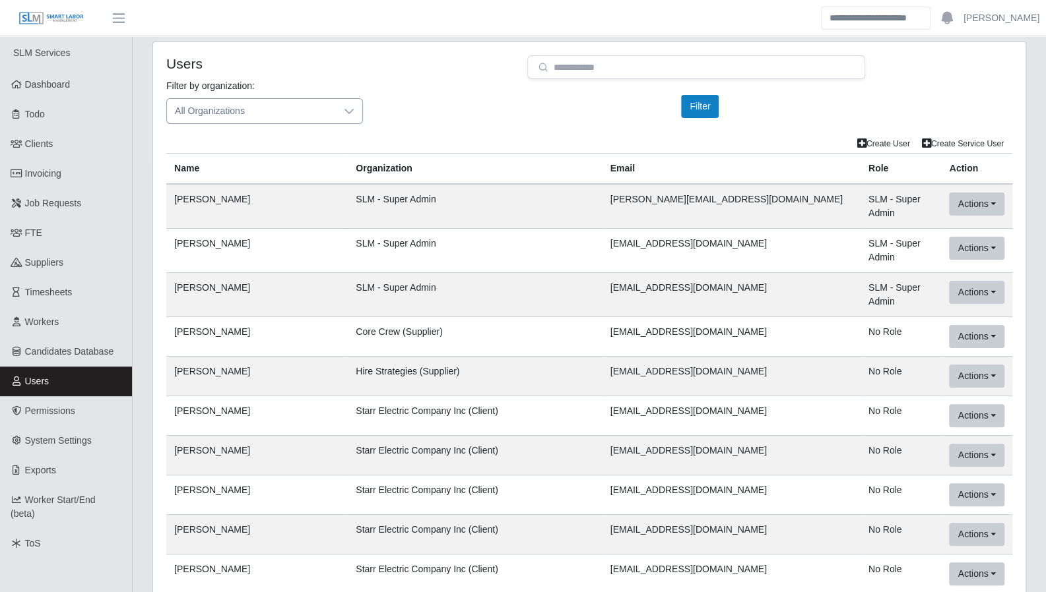
click at [348, 110] on icon at bounding box center [349, 111] width 11 height 11
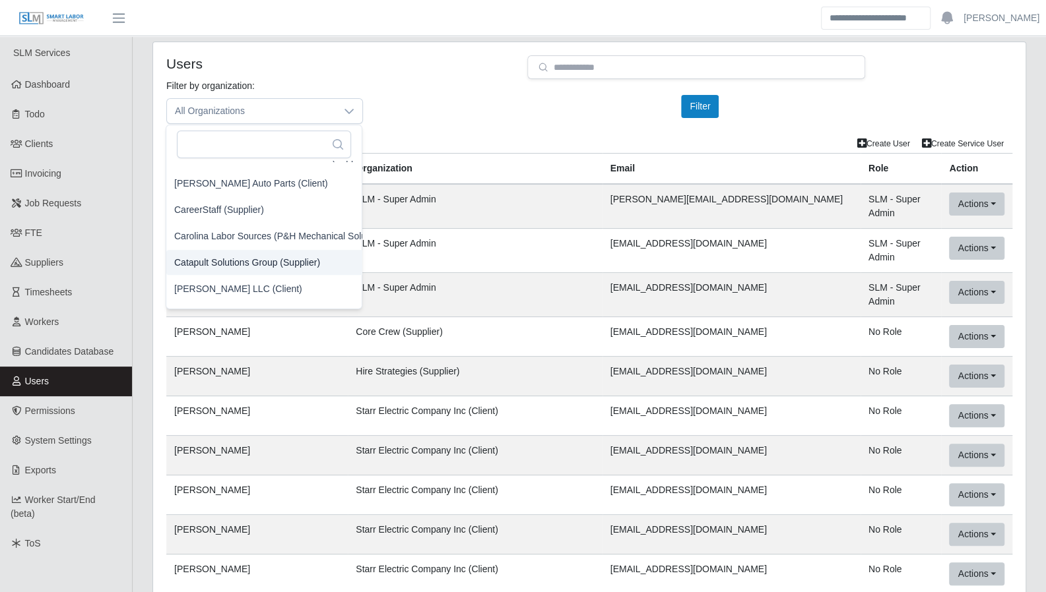
scroll to position [1005, 3]
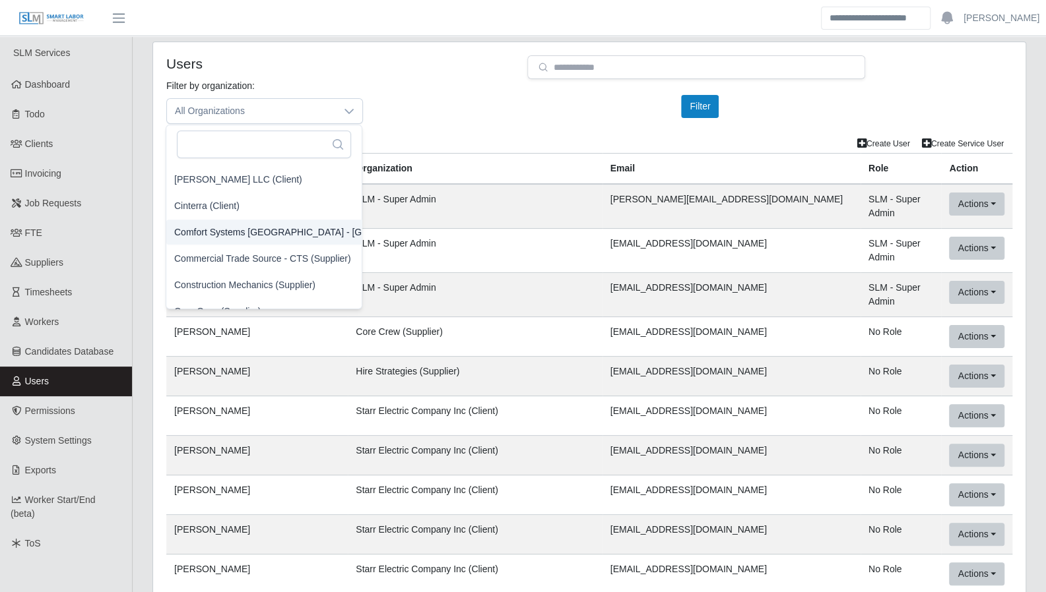
click at [296, 236] on span "Comfort Systems USA - Central TX (Client)" at bounding box center [327, 232] width 306 height 14
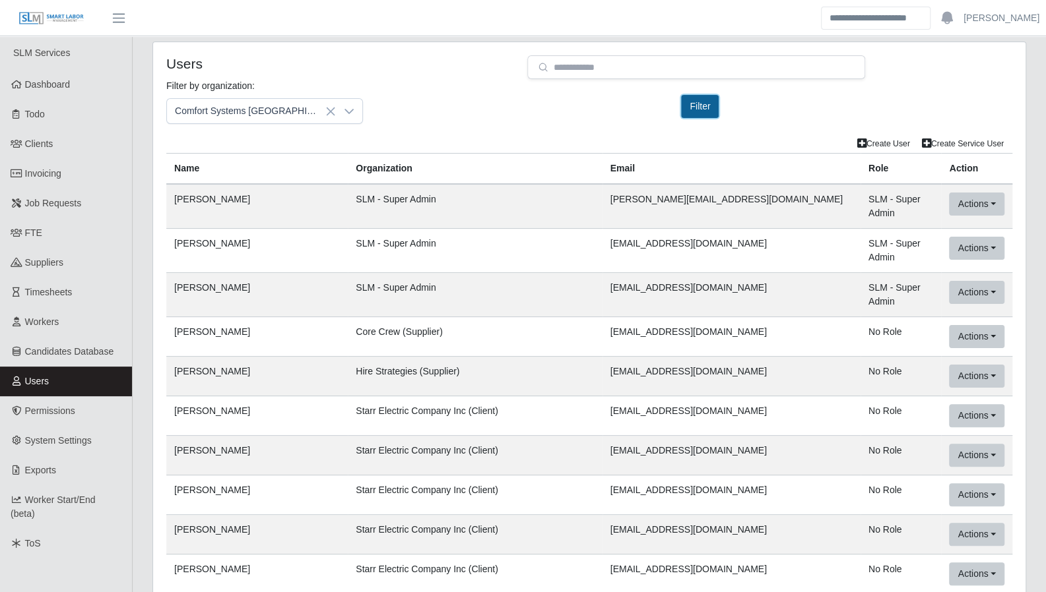
click at [702, 103] on button "Filter" at bounding box center [700, 106] width 38 height 23
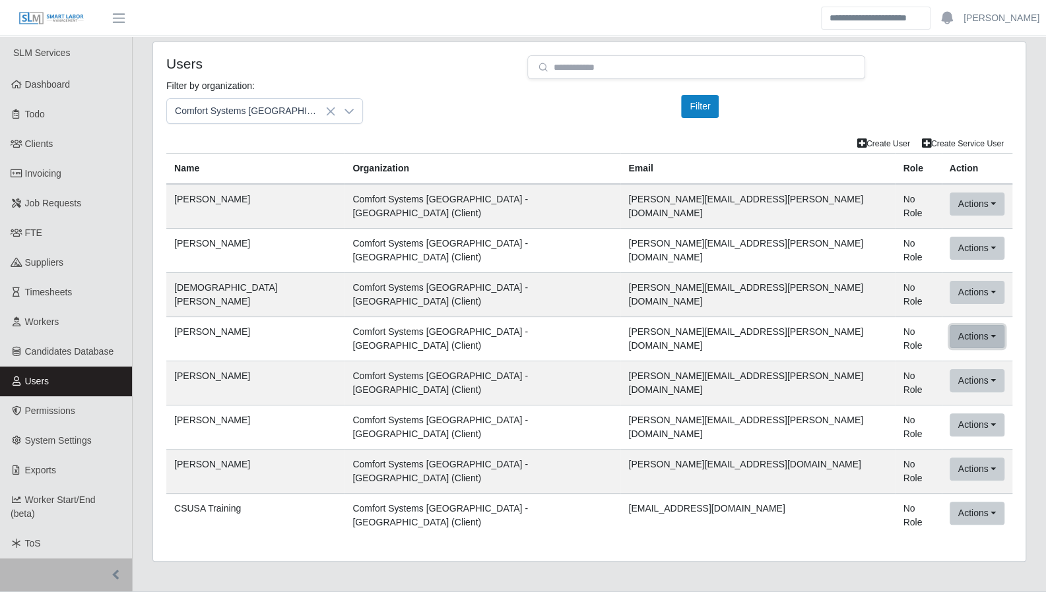
click at [949, 325] on button "Actions" at bounding box center [976, 336] width 55 height 23
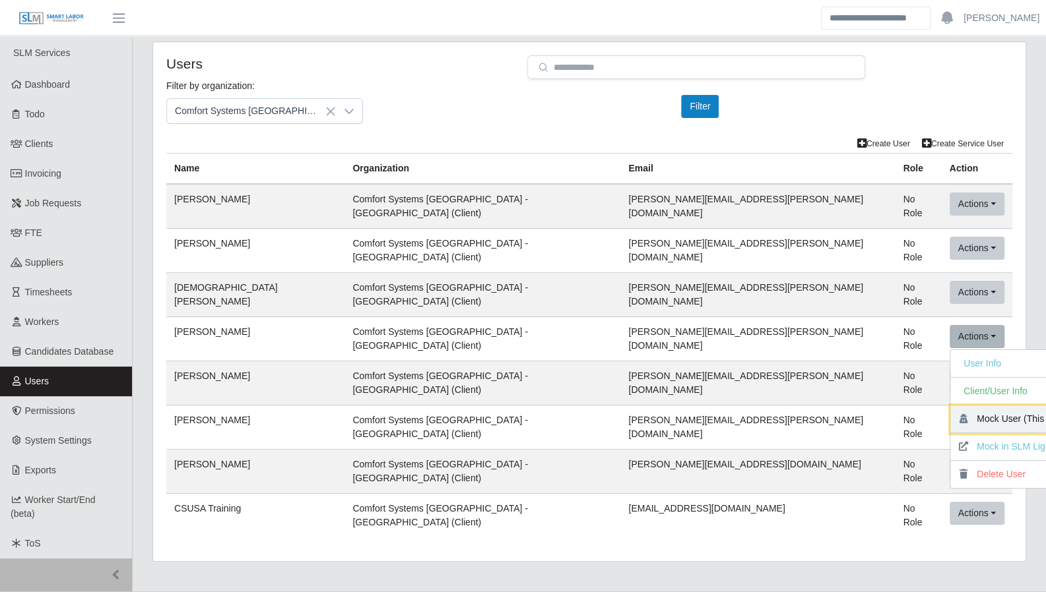
drag, startPoint x: 949, startPoint y: 394, endPoint x: 588, endPoint y: 43, distance: 503.4
click at [950, 406] on button "Mock User (This App)" at bounding box center [1014, 420] width 129 height 28
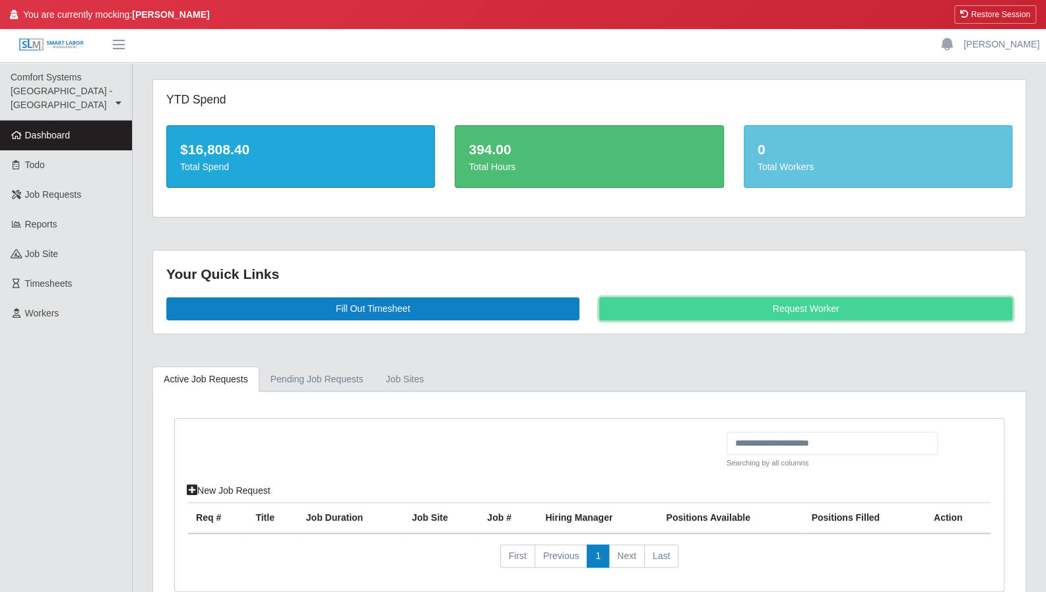
click at [720, 315] on link "Request Worker" at bounding box center [805, 309] width 413 height 23
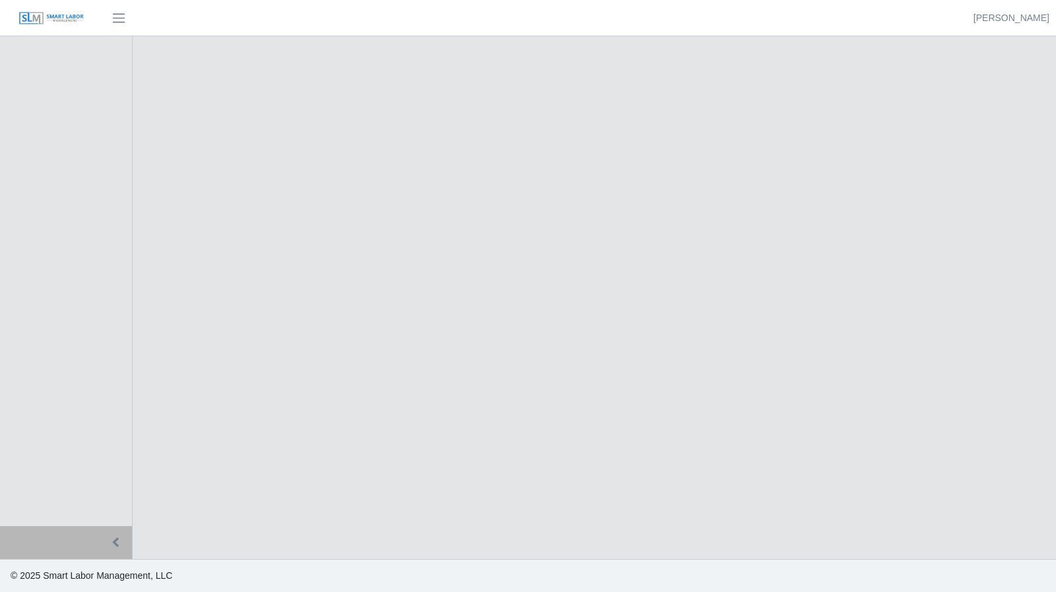
select select
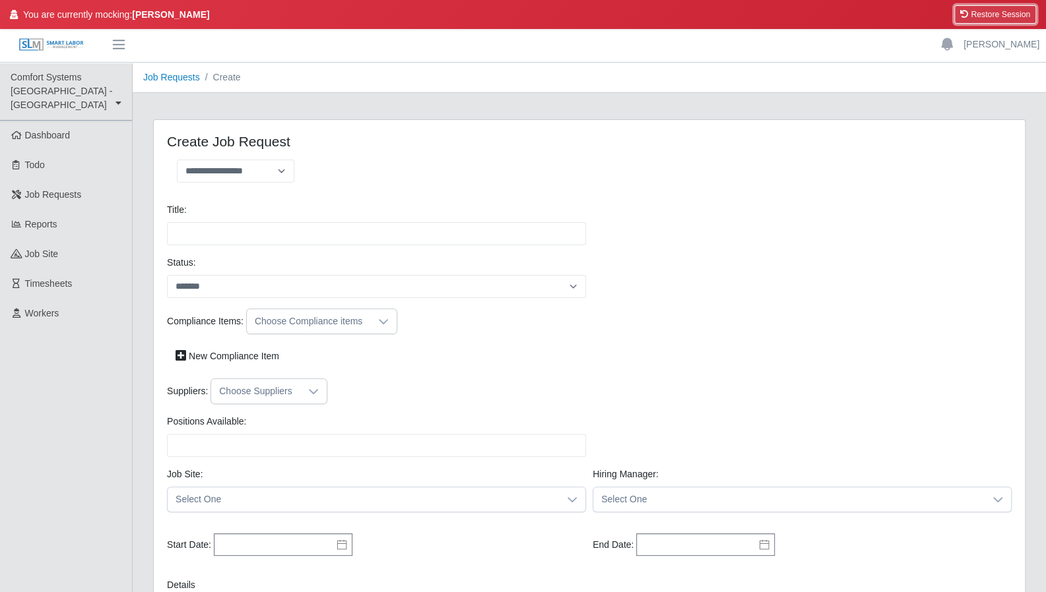
click at [1004, 9] on button "Restore Session" at bounding box center [995, 14] width 82 height 18
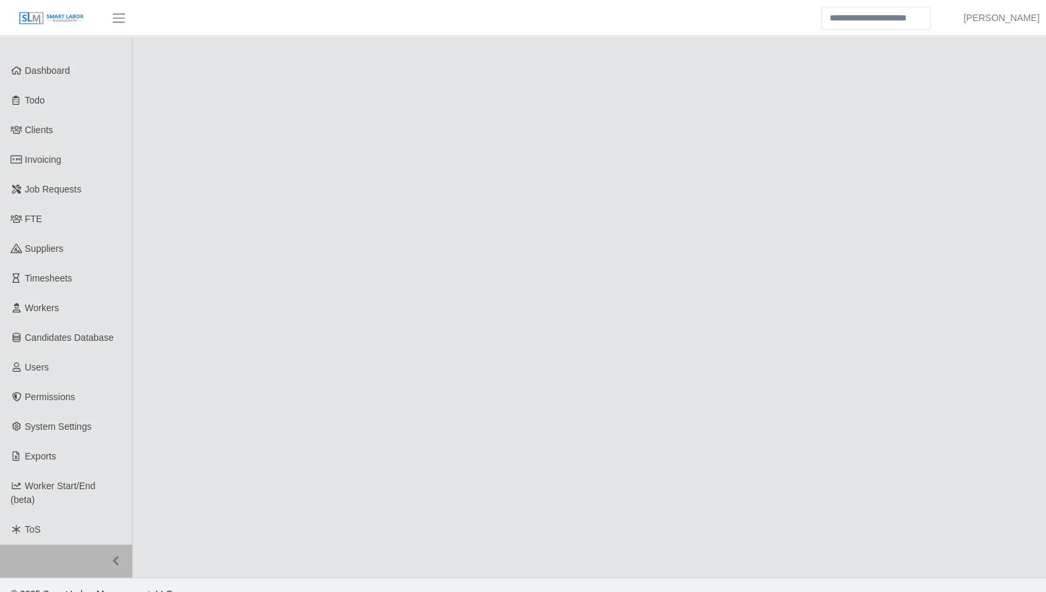
select select
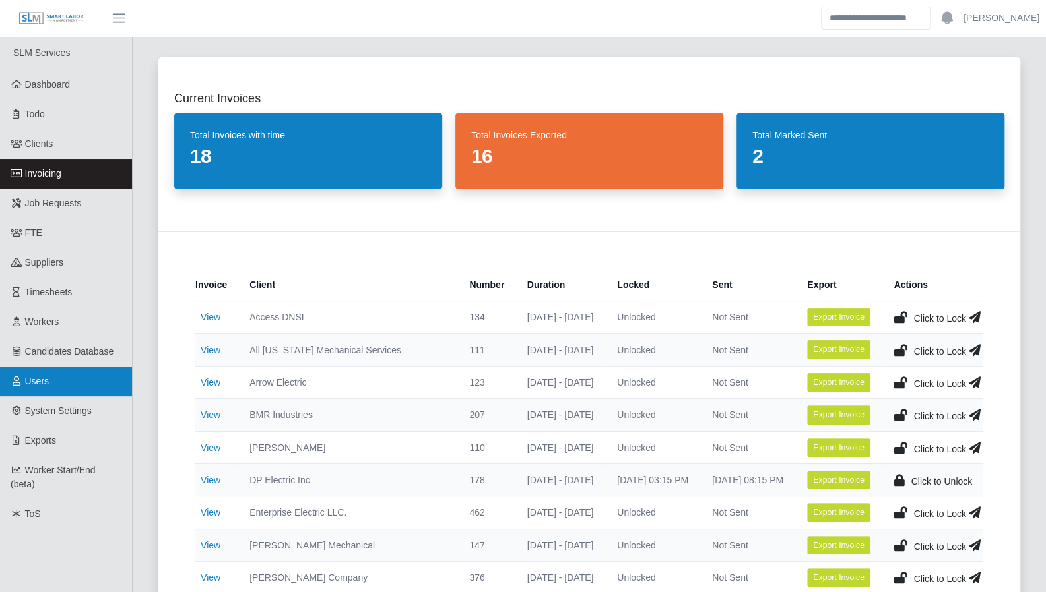
click at [36, 392] on link "Users" at bounding box center [66, 382] width 132 height 30
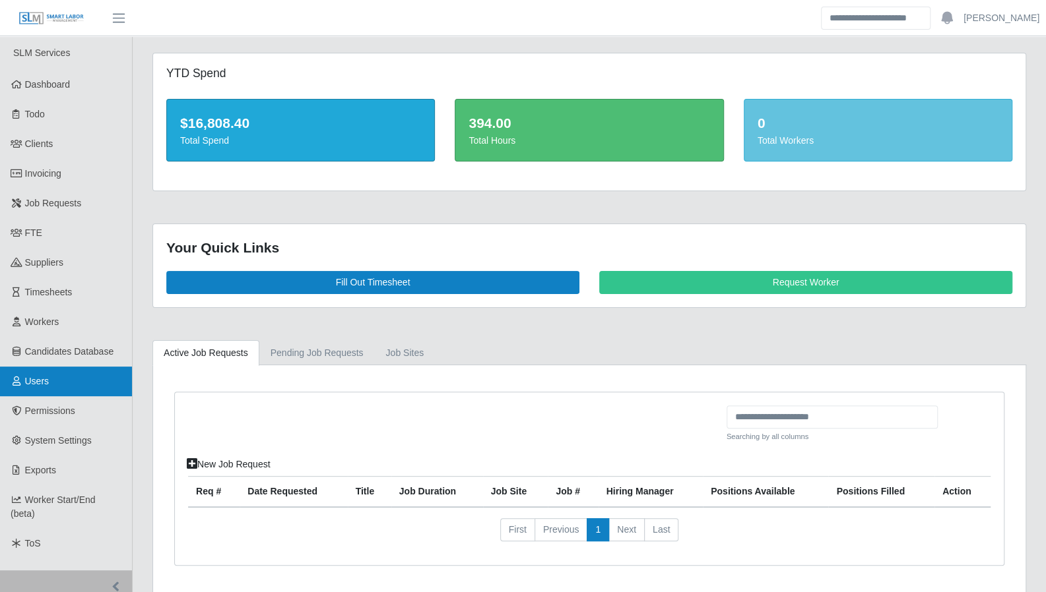
click at [49, 382] on link "Users" at bounding box center [66, 382] width 132 height 30
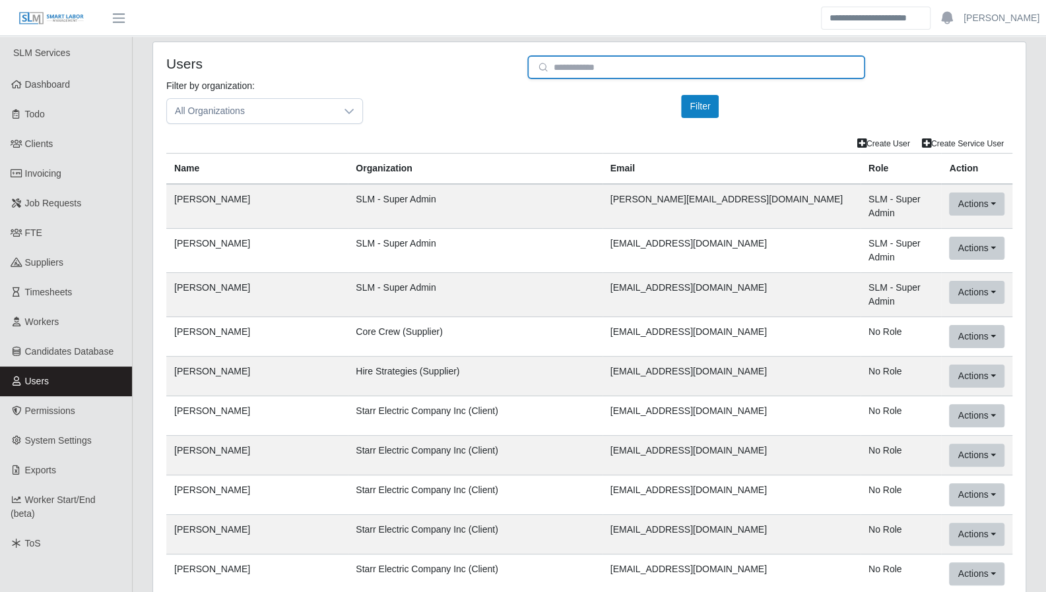
click at [573, 69] on input "email" at bounding box center [696, 67] width 338 height 24
drag, startPoint x: 573, startPoint y: 69, endPoint x: 338, endPoint y: 119, distance: 240.2
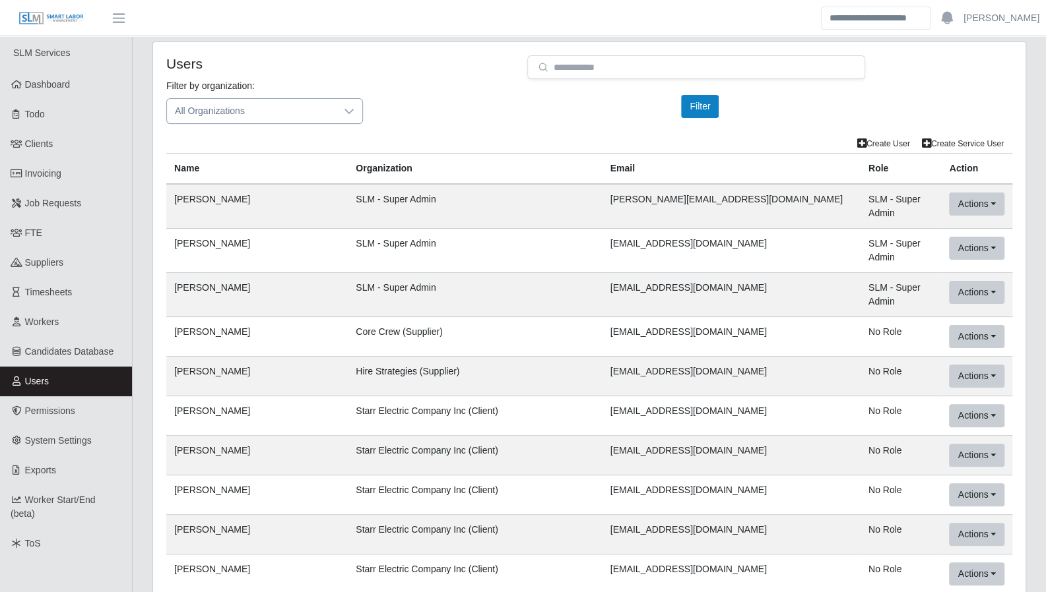
click at [341, 110] on div at bounding box center [349, 111] width 26 height 24
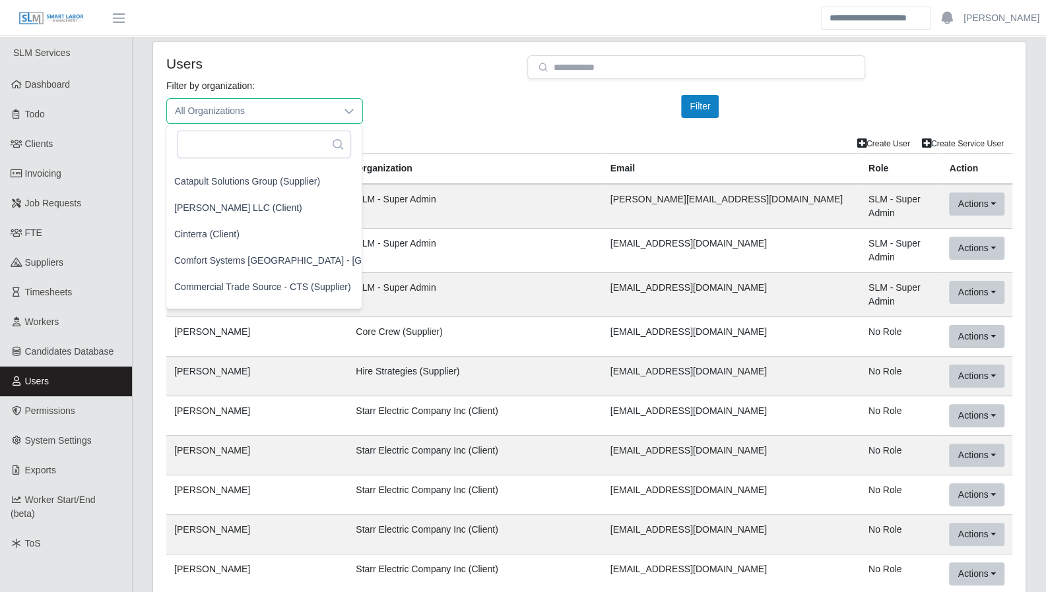
scroll to position [981, 3]
click at [290, 253] on span "Comfort Systems USA - Central TX (Client)" at bounding box center [327, 260] width 306 height 14
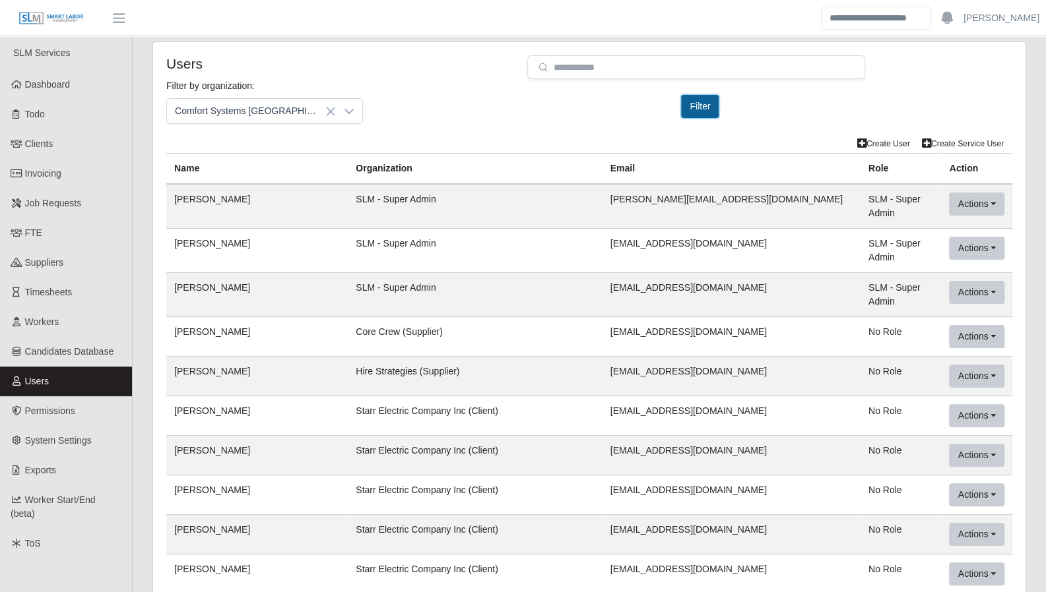
click at [690, 109] on button "Filter" at bounding box center [700, 106] width 38 height 23
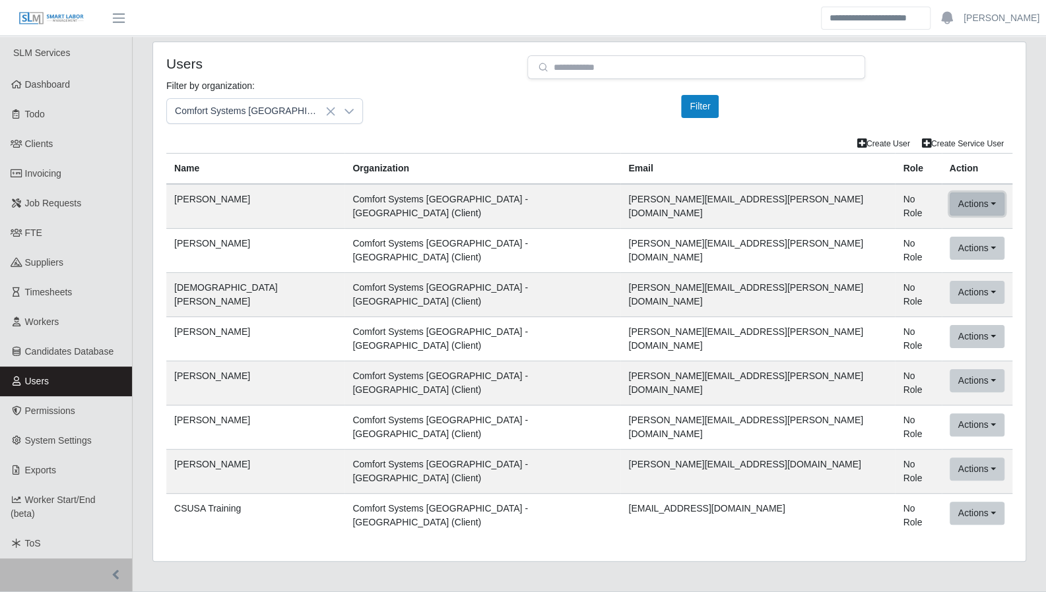
click at [949, 198] on button "Actions" at bounding box center [976, 204] width 55 height 23
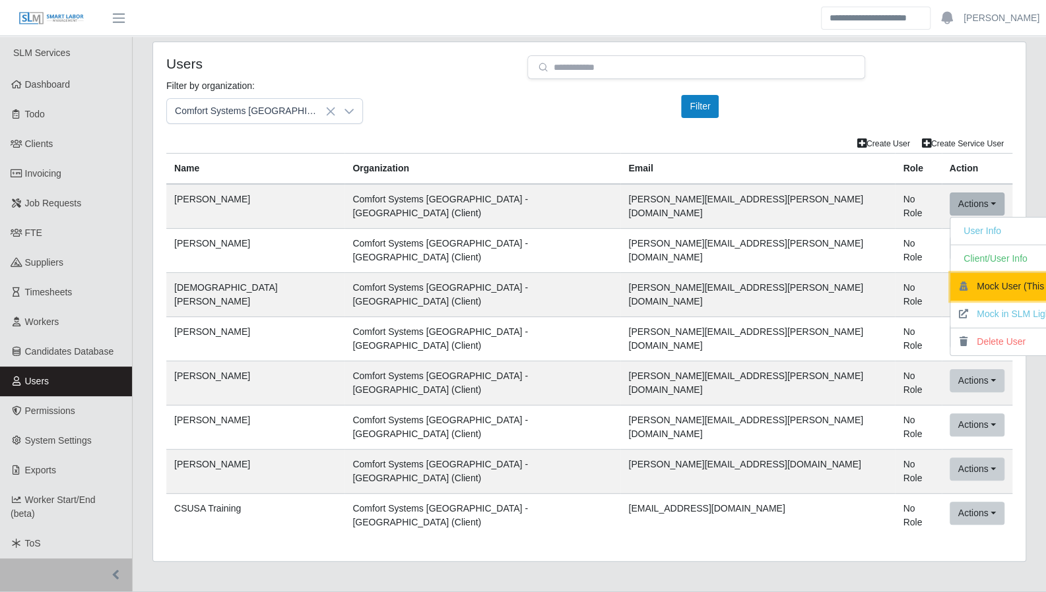
click at [961, 290] on button "Mock User (This App)" at bounding box center [1014, 287] width 129 height 28
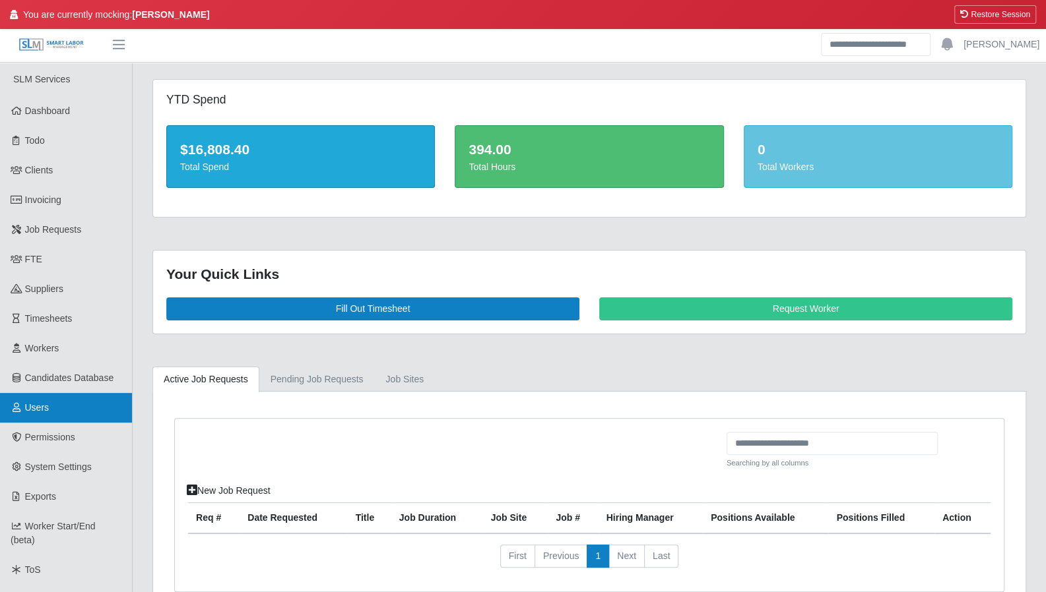
click at [48, 400] on link "Users" at bounding box center [66, 408] width 132 height 30
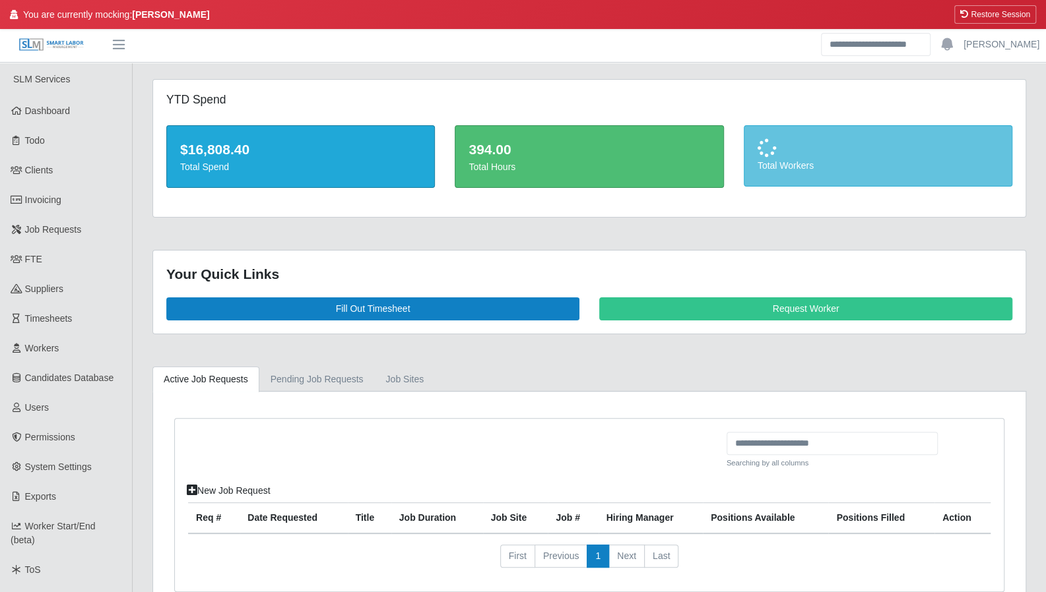
click at [997, 4] on div "You are currently mocking: [PERSON_NAME] Restore Session" at bounding box center [523, 14] width 1046 height 29
click at [990, 11] on button "Restore Session" at bounding box center [995, 14] width 82 height 18
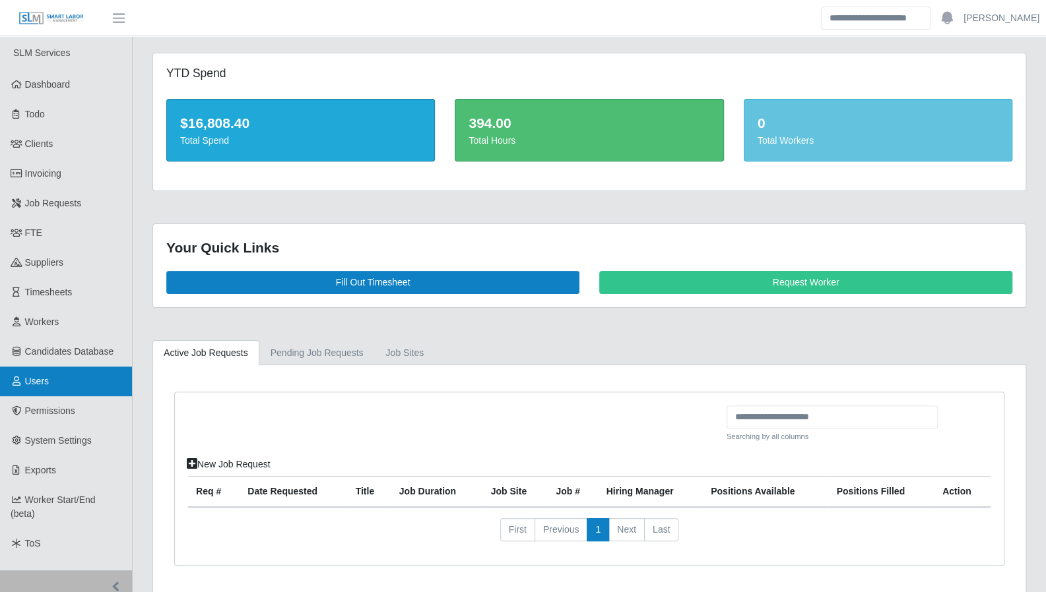
click at [37, 381] on span "Users" at bounding box center [37, 381] width 24 height 11
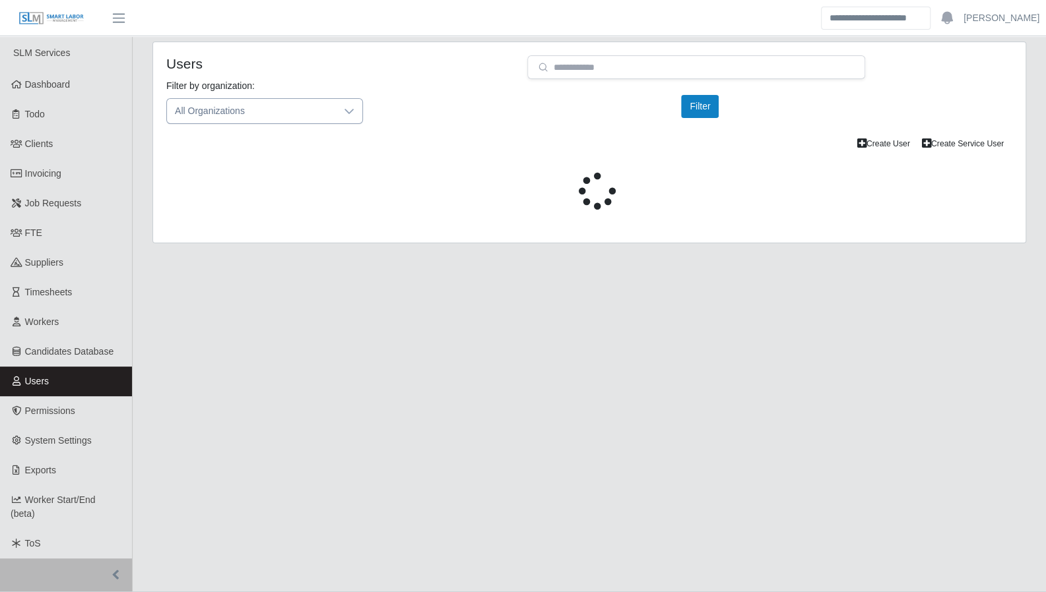
click at [210, 109] on span "All Organizations" at bounding box center [251, 111] width 169 height 24
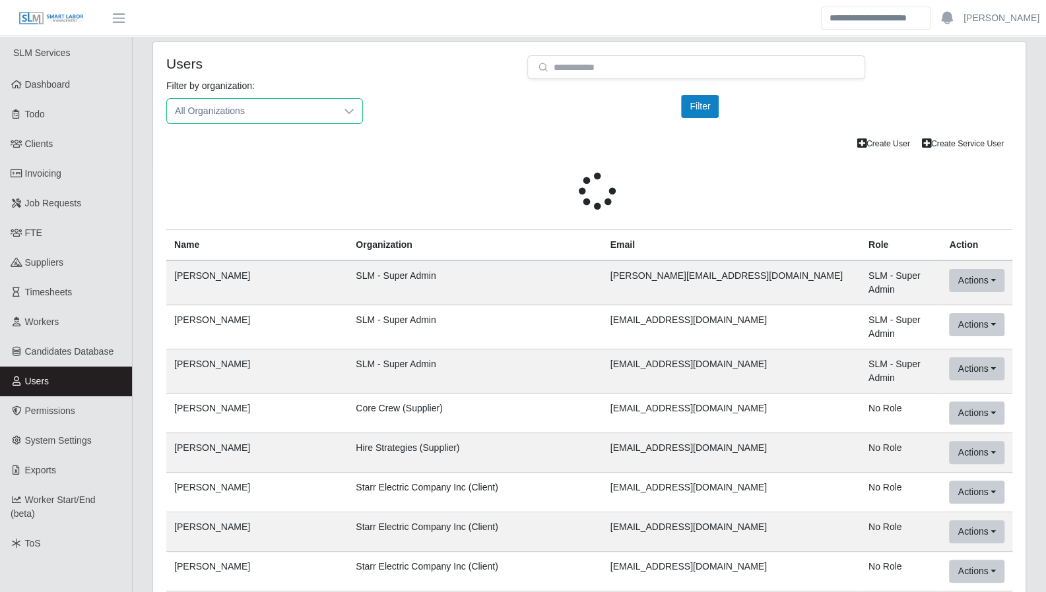
click at [226, 109] on span "All Organizations" at bounding box center [251, 111] width 169 height 24
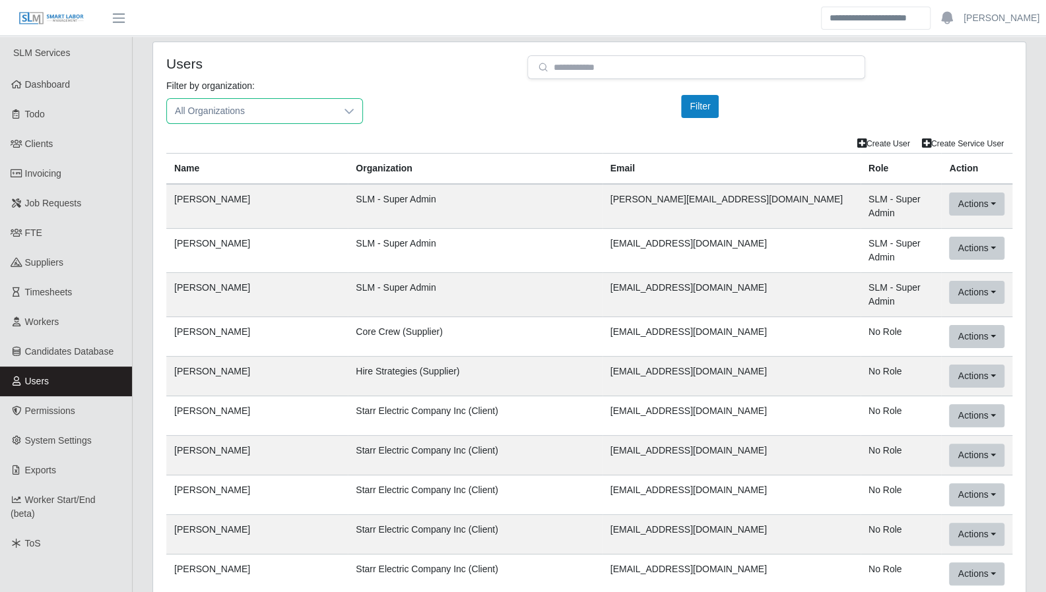
drag, startPoint x: 231, startPoint y: 110, endPoint x: 230, endPoint y: 123, distance: 12.6
click at [230, 123] on div "All Organizations" at bounding box center [264, 111] width 197 height 26
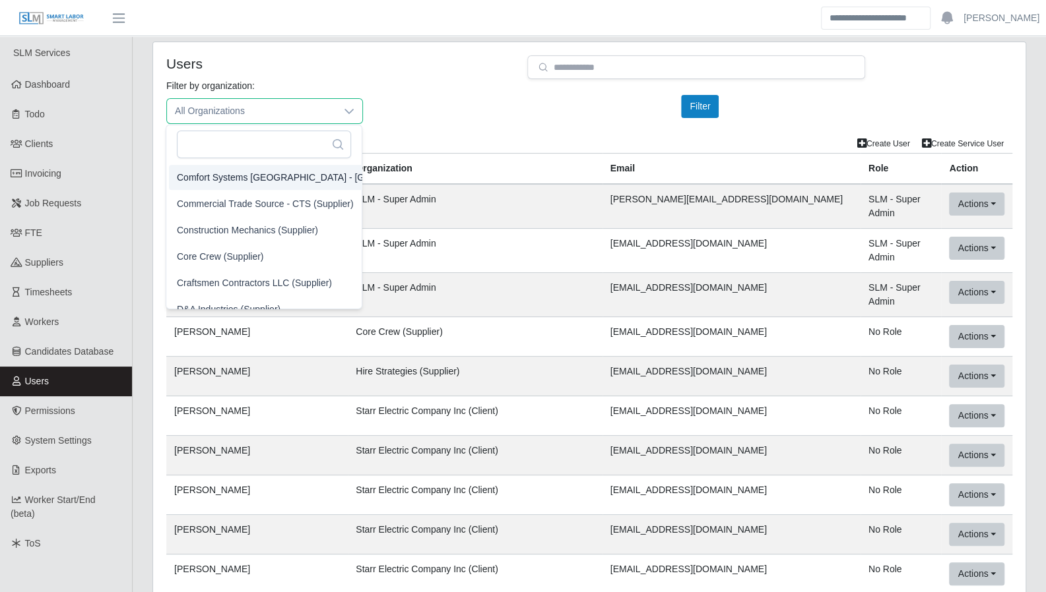
scroll to position [1033, 3]
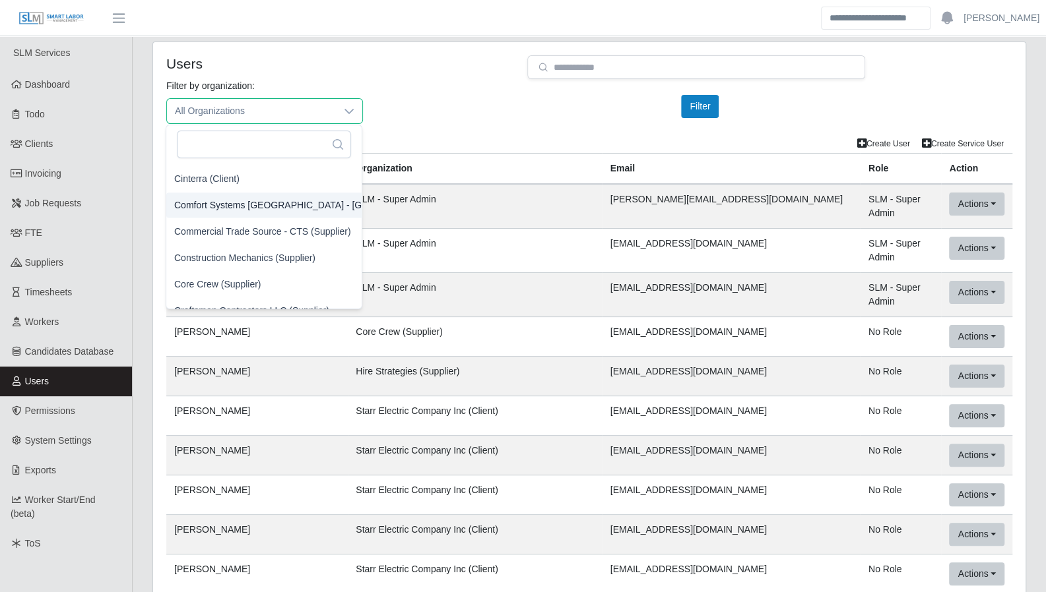
click at [245, 202] on span "Comfort Systems USA - Central TX (Client)" at bounding box center [327, 205] width 306 height 14
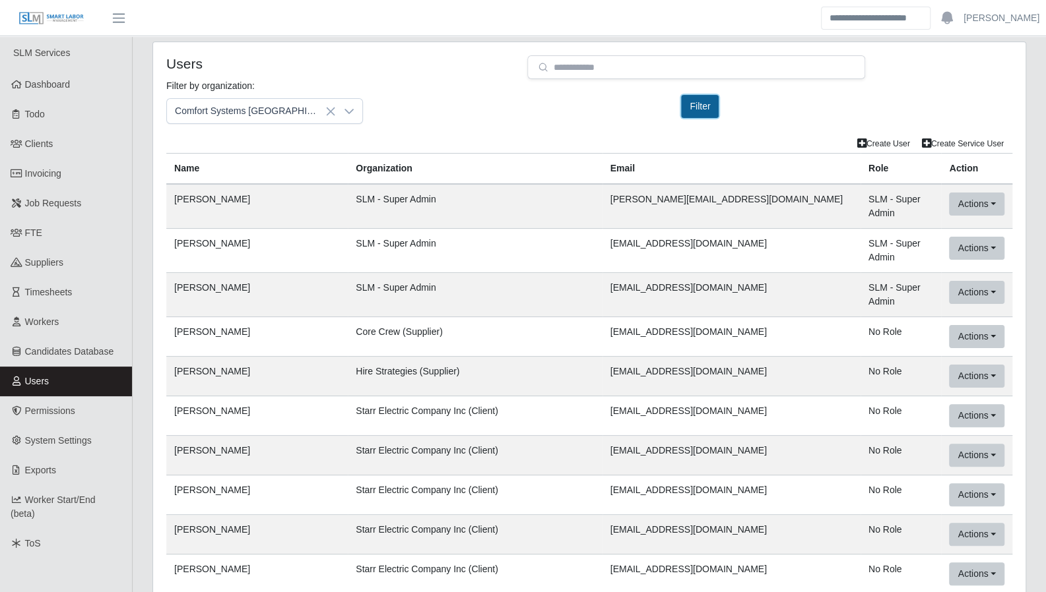
click at [717, 111] on button "Filter" at bounding box center [700, 106] width 38 height 23
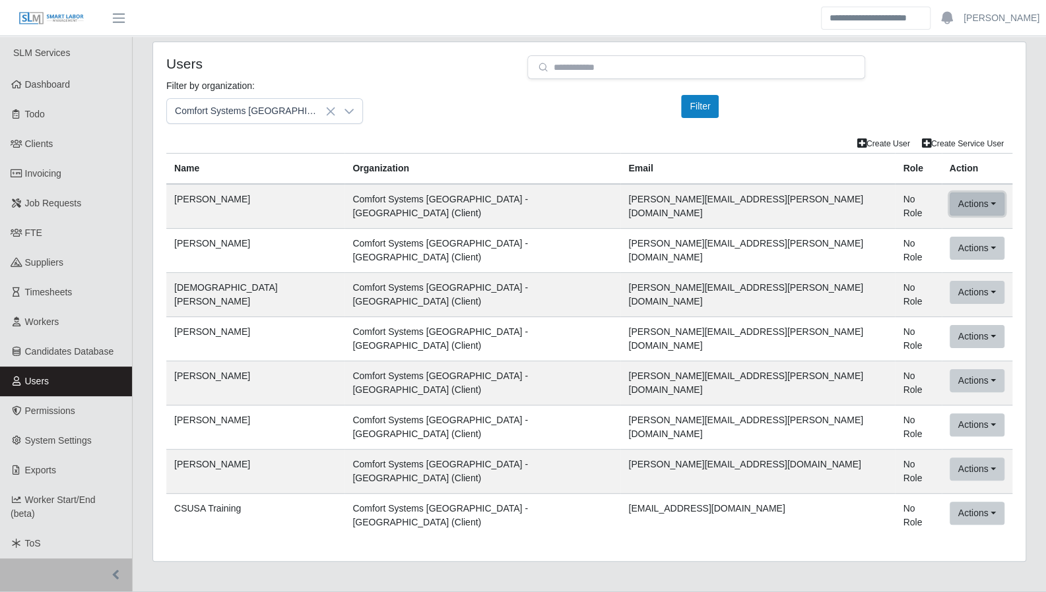
click at [949, 200] on button "Actions" at bounding box center [976, 204] width 55 height 23
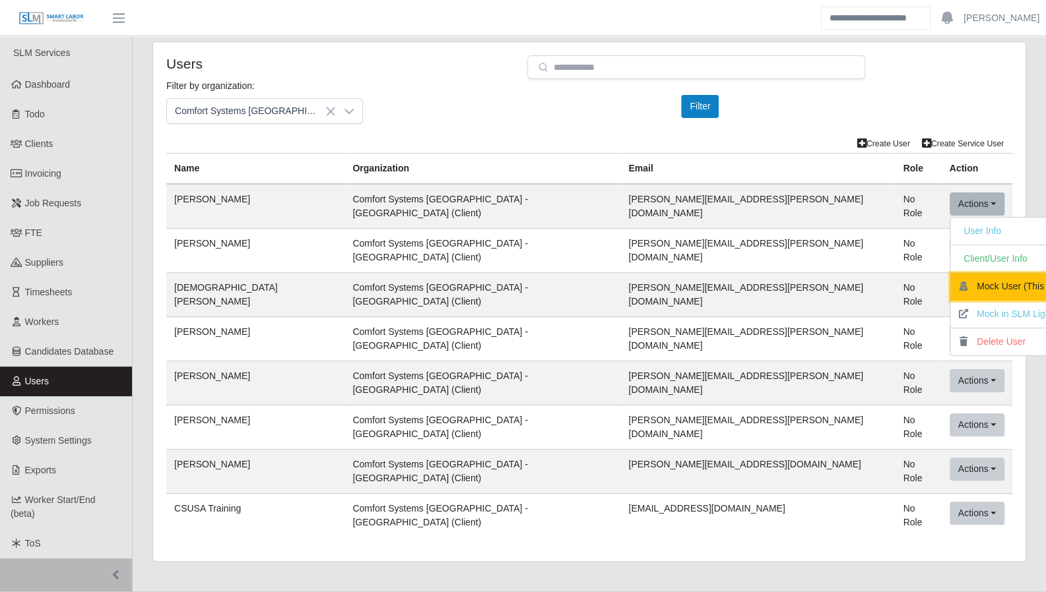
click at [963, 282] on button "Mock User (This App)" at bounding box center [1014, 287] width 129 height 28
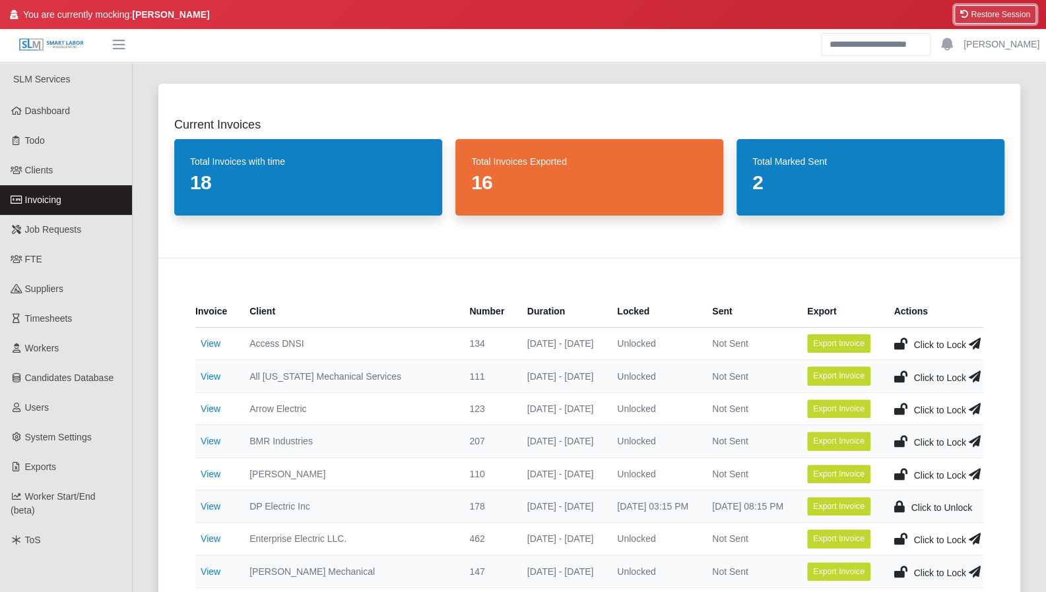
click at [1019, 18] on button "Restore Session" at bounding box center [995, 14] width 82 height 18
